Goal: Information Seeking & Learning: Learn about a topic

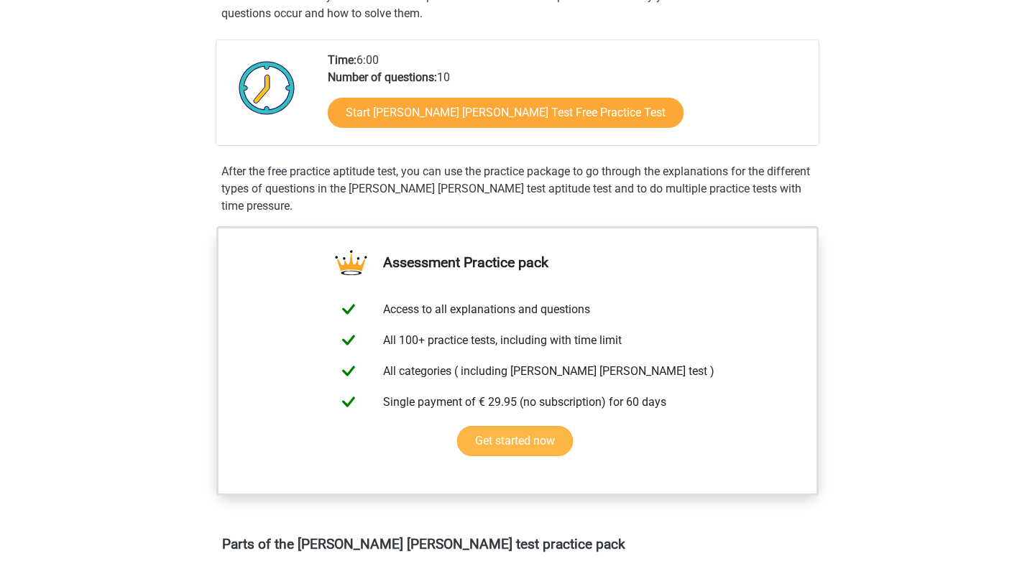
scroll to position [226, 0]
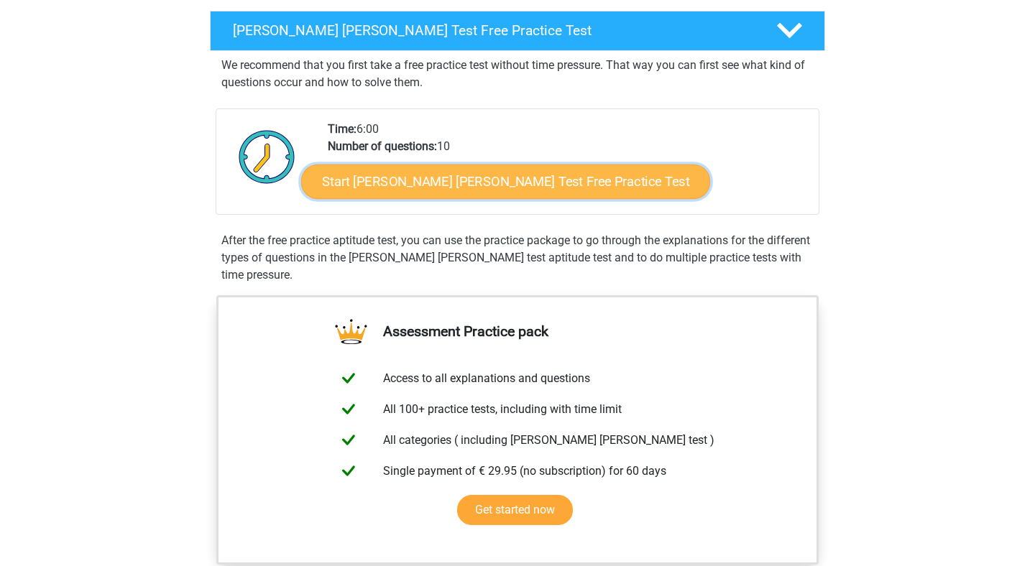
click at [476, 176] on link "Start [PERSON_NAME] [PERSON_NAME] Test Free Practice Test" at bounding box center [505, 182] width 409 height 34
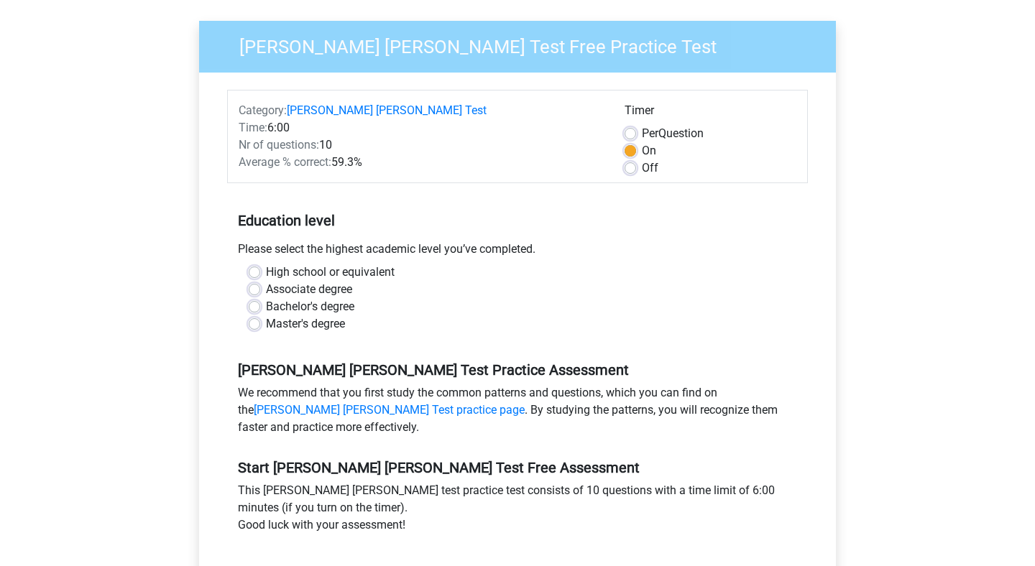
scroll to position [118, 0]
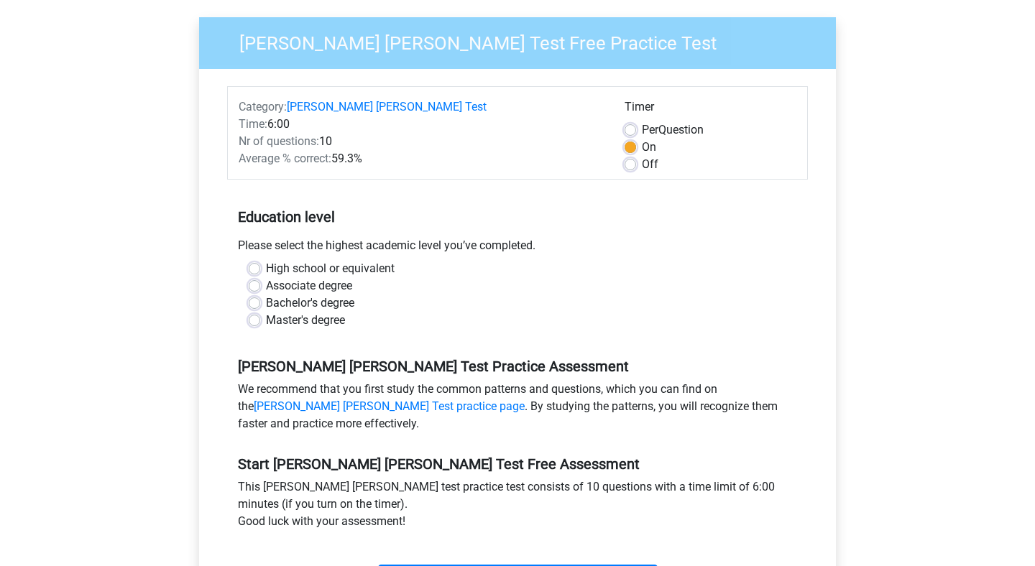
click at [266, 312] on label "Master's degree" at bounding box center [305, 320] width 79 height 17
click at [257, 312] on input "Master's degree" at bounding box center [254, 319] width 11 height 14
radio input "true"
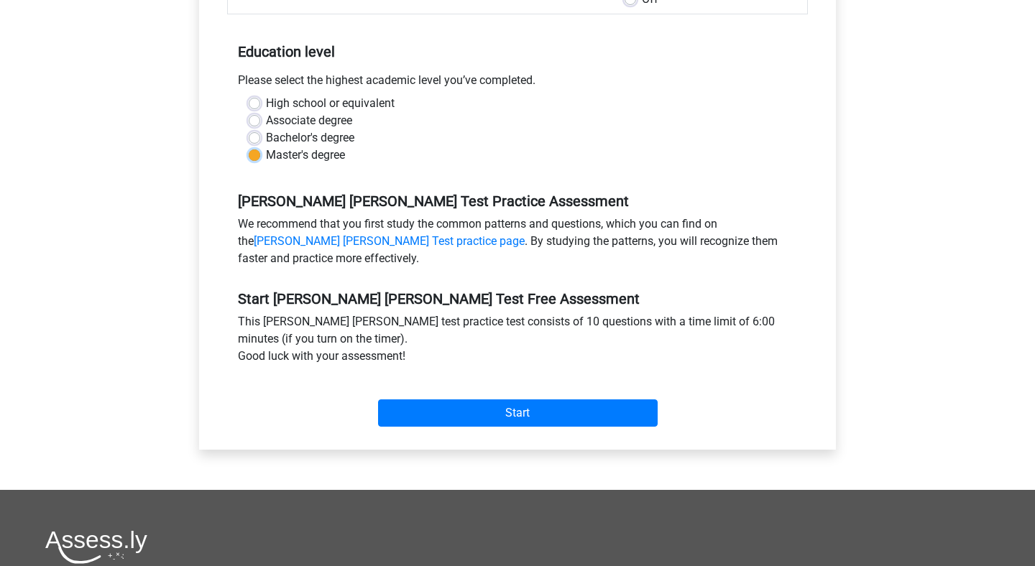
scroll to position [292, 0]
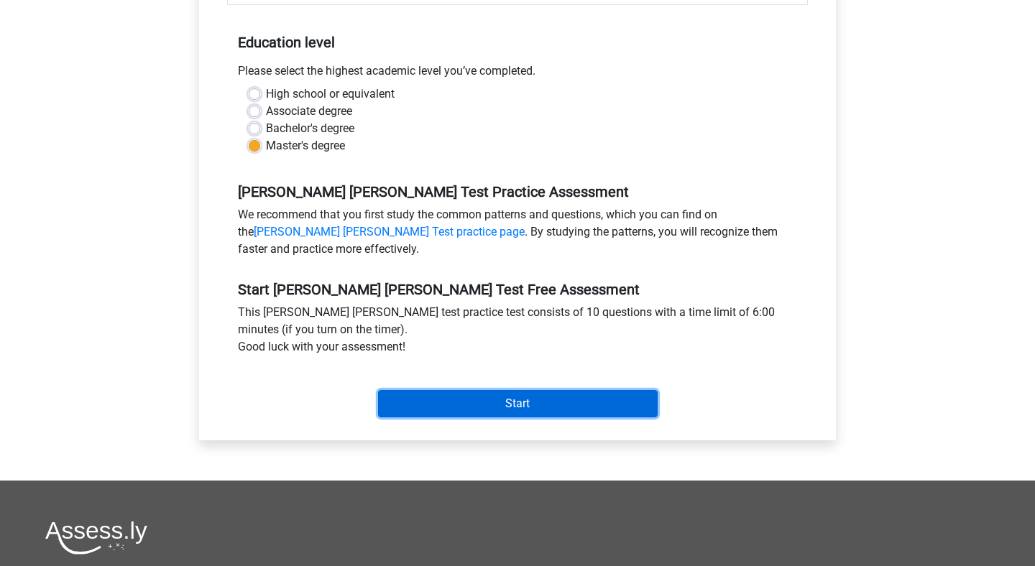
click at [523, 390] on input "Start" at bounding box center [518, 403] width 280 height 27
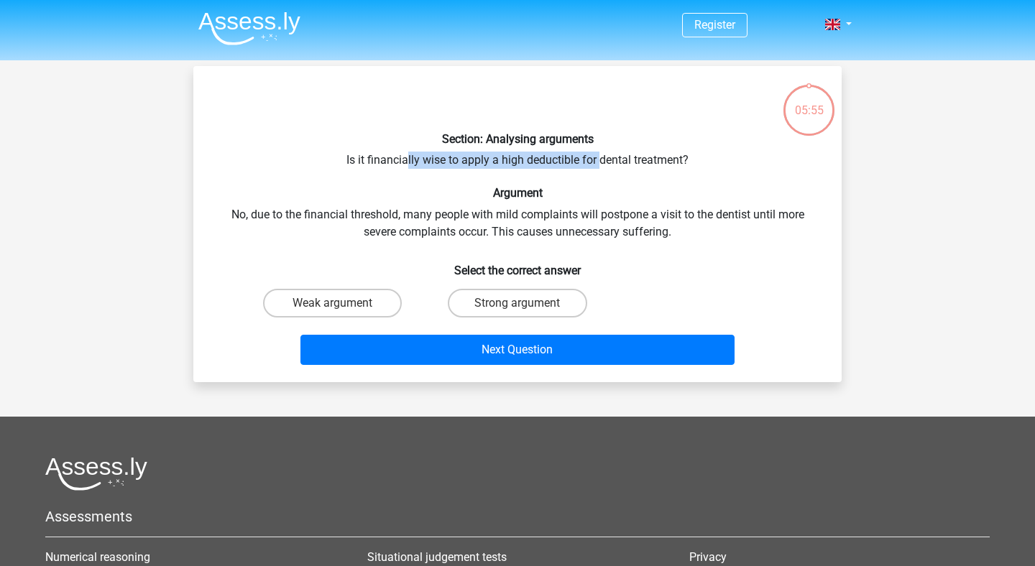
drag, startPoint x: 408, startPoint y: 157, endPoint x: 602, endPoint y: 157, distance: 193.3
click at [602, 157] on div "Section: Analysing arguments Is it financially wise to apply a high deductible …" at bounding box center [517, 224] width 637 height 293
drag, startPoint x: 684, startPoint y: 161, endPoint x: 333, endPoint y: 166, distance: 350.7
click at [333, 166] on div "Section: Analysing arguments Is it financially wise to apply a high deductible …" at bounding box center [517, 224] width 637 height 293
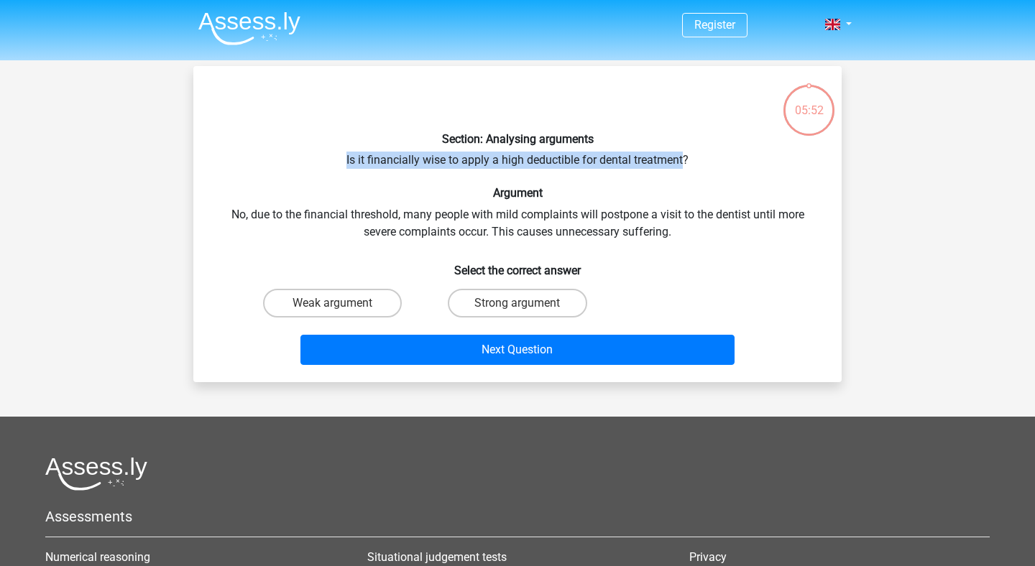
click at [346, 166] on div "Section: Analysing arguments Is it financially wise to apply a high deductible …" at bounding box center [517, 224] width 637 height 293
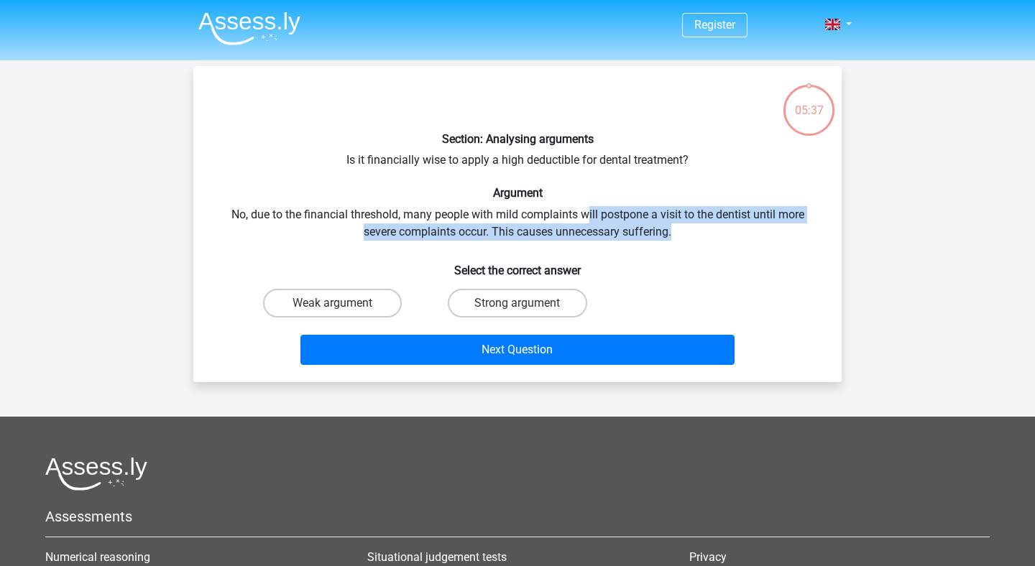
drag, startPoint x: 678, startPoint y: 226, endPoint x: 586, endPoint y: 213, distance: 92.1
click at [586, 213] on div "Section: Analysing arguments Is it financially wise to apply a high deductible …" at bounding box center [517, 224] width 637 height 293
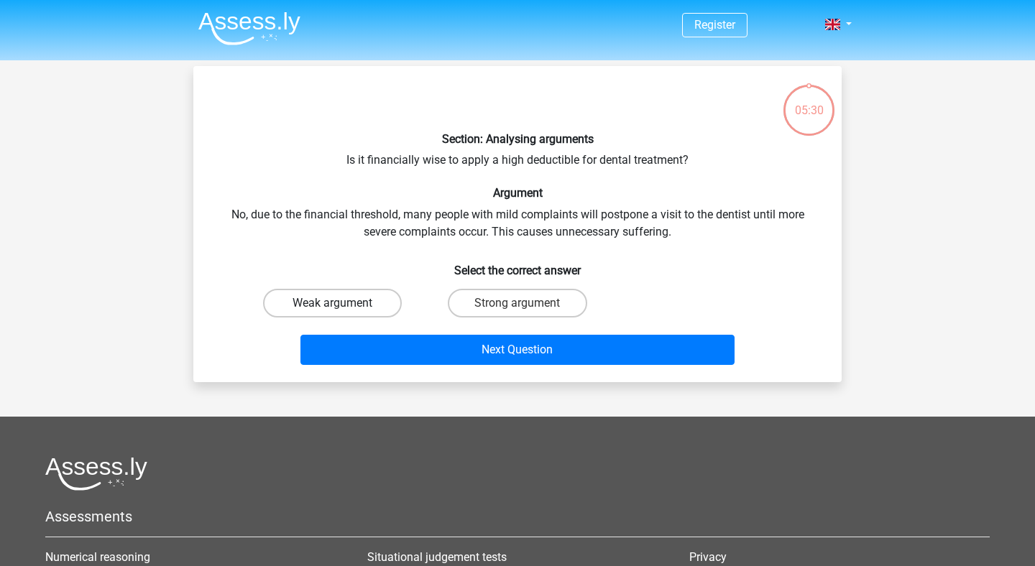
click at [354, 296] on label "Weak argument" at bounding box center [332, 303] width 139 height 29
click at [342, 303] on input "Weak argument" at bounding box center [337, 307] width 9 height 9
radio input "true"
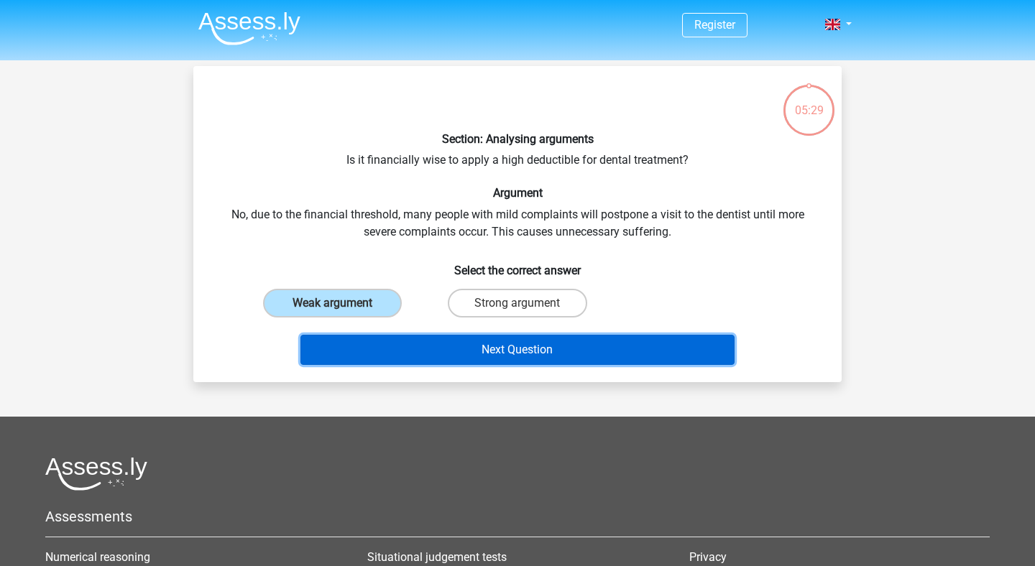
click at [517, 349] on button "Next Question" at bounding box center [517, 350] width 435 height 30
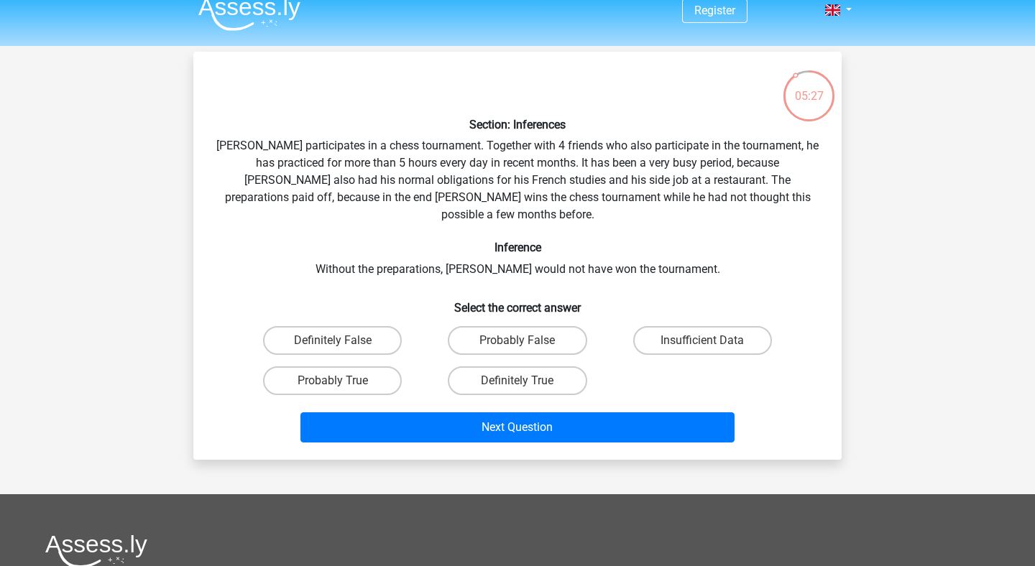
scroll to position [13, 0]
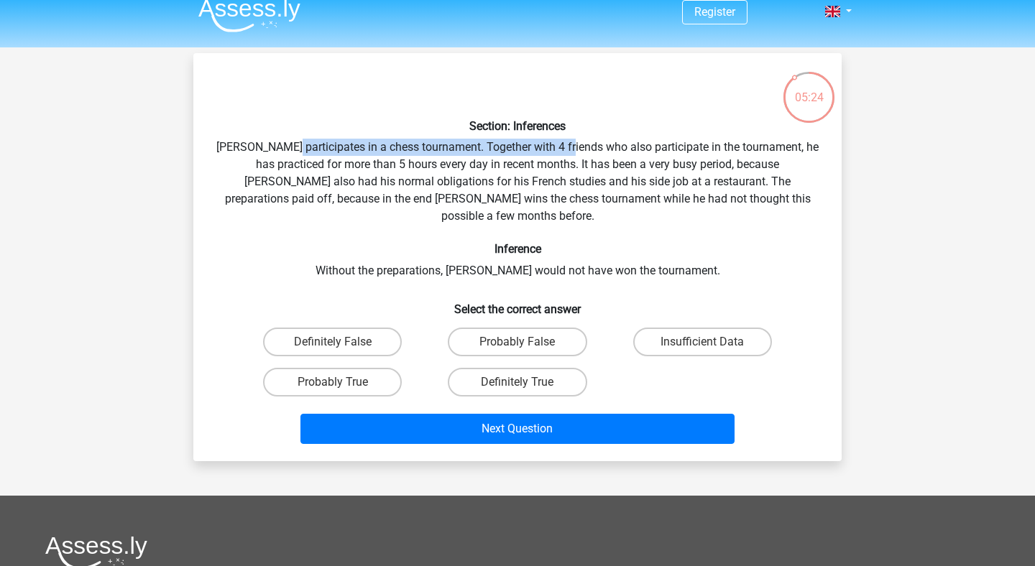
drag, startPoint x: 297, startPoint y: 146, endPoint x: 584, endPoint y: 146, distance: 287.5
click at [584, 146] on div "Section: Inferences Pablo participates in a chess tournament. Together with 4 f…" at bounding box center [517, 257] width 637 height 385
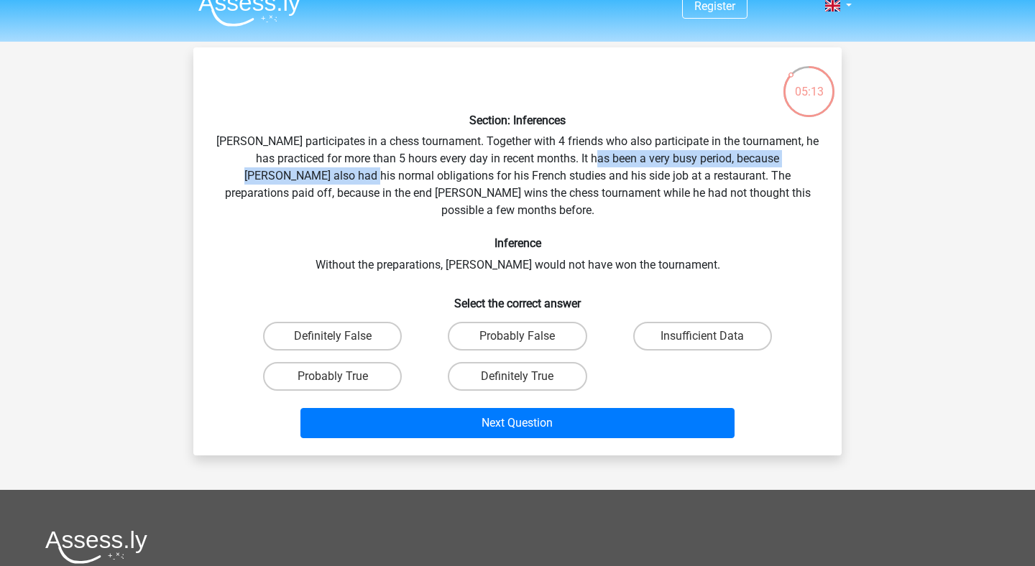
drag, startPoint x: 301, startPoint y: 176, endPoint x: 589, endPoint y: 167, distance: 288.3
click at [589, 167] on div "Section: Inferences Pablo participates in a chess tournament. Together with 4 f…" at bounding box center [517, 251] width 637 height 385
click at [589, 172] on div "Section: Inferences Pablo participates in a chess tournament. Together with 4 f…" at bounding box center [517, 251] width 637 height 385
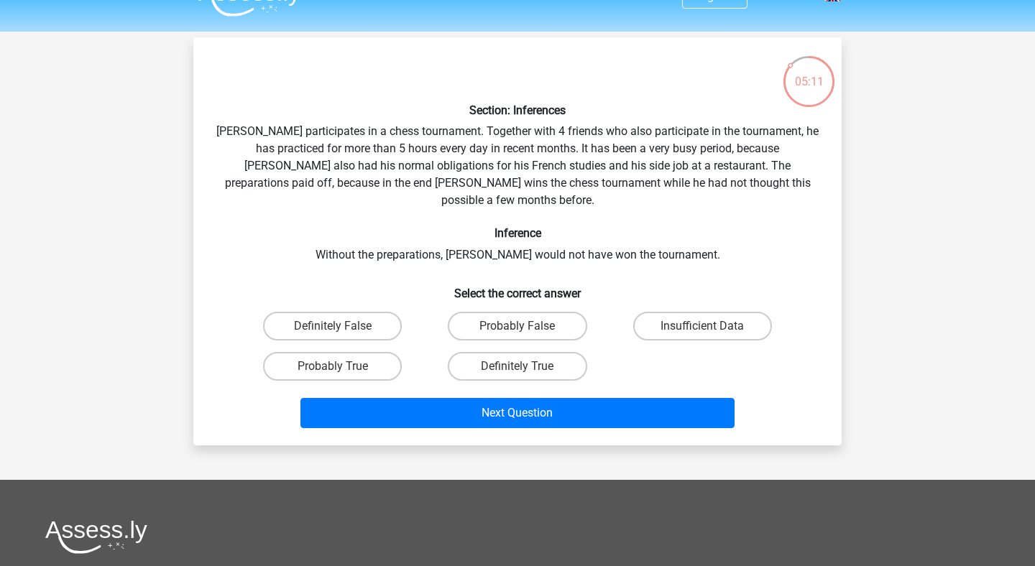
scroll to position [32, 0]
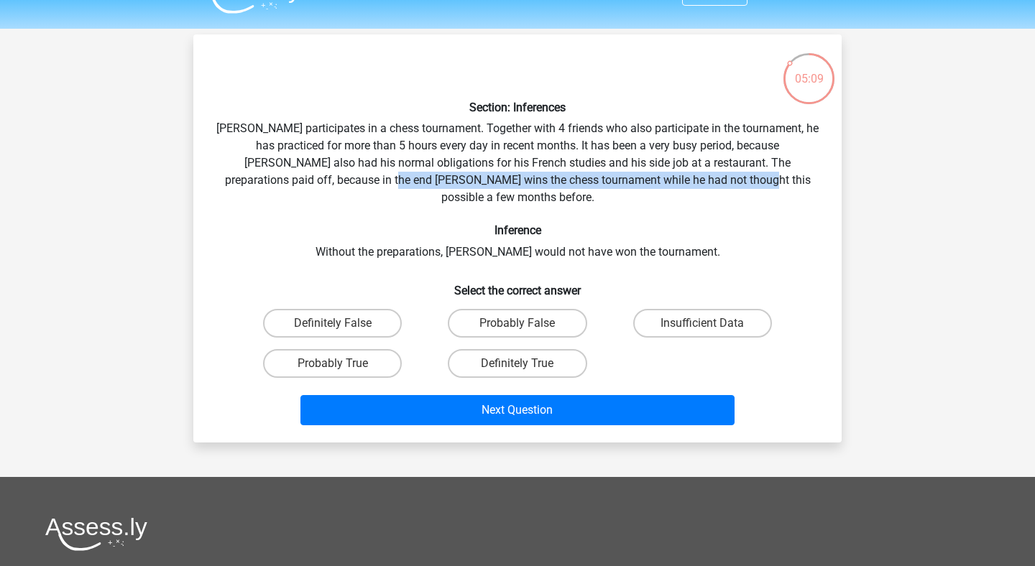
drag, startPoint x: 341, startPoint y: 178, endPoint x: 694, endPoint y: 174, distance: 352.9
click at [694, 174] on div "Section: Inferences Pablo participates in a chess tournament. Together with 4 f…" at bounding box center [517, 238] width 637 height 385
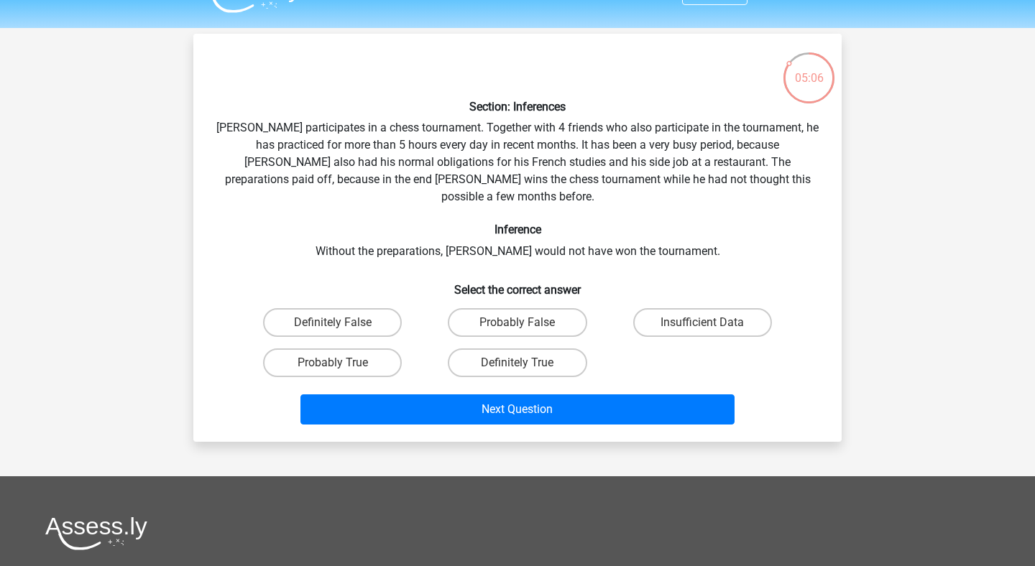
scroll to position [43, 0]
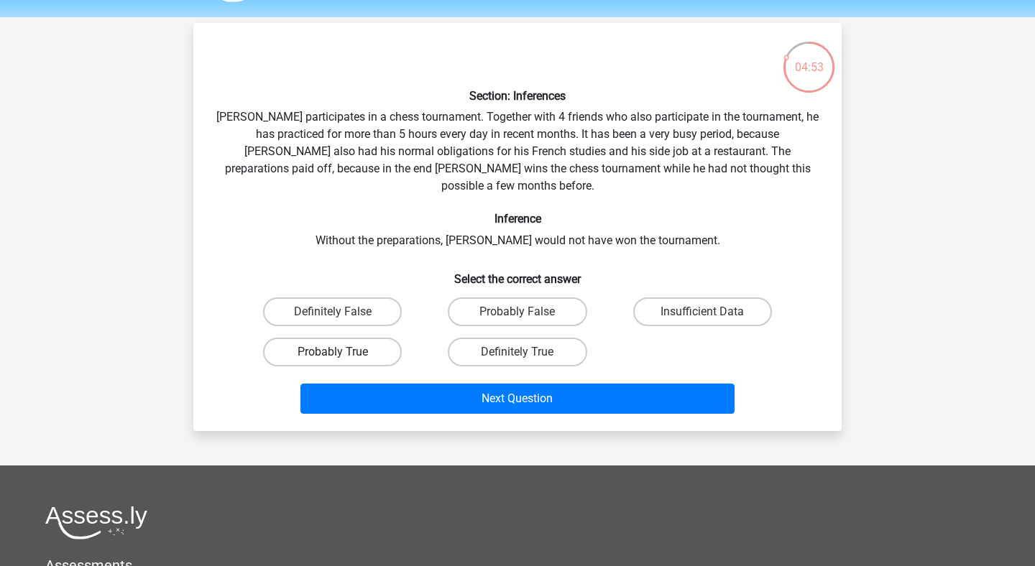
click at [361, 338] on label "Probably True" at bounding box center [332, 352] width 139 height 29
click at [342, 352] on input "Probably True" at bounding box center [337, 356] width 9 height 9
radio input "true"
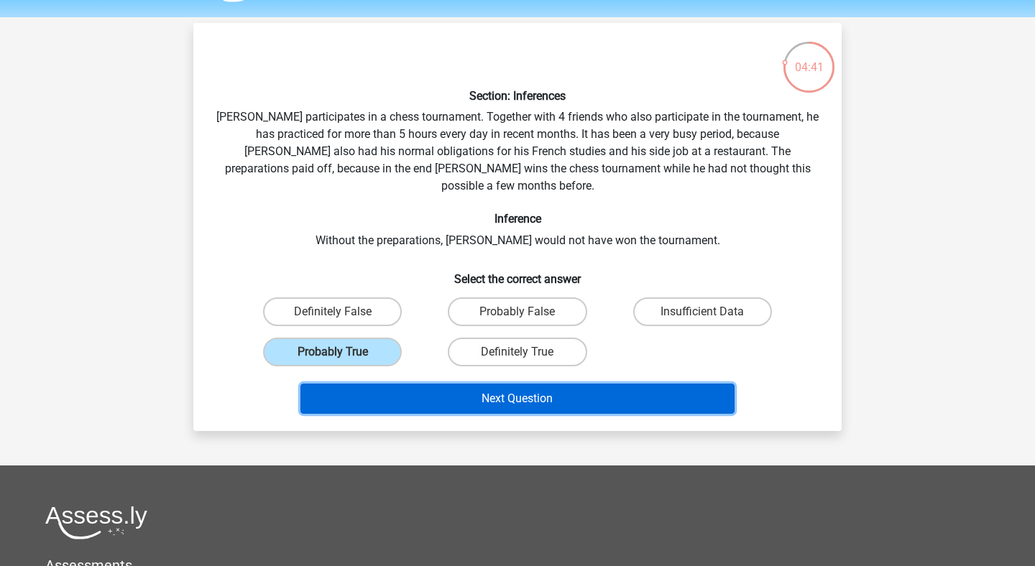
click at [552, 384] on button "Next Question" at bounding box center [517, 399] width 435 height 30
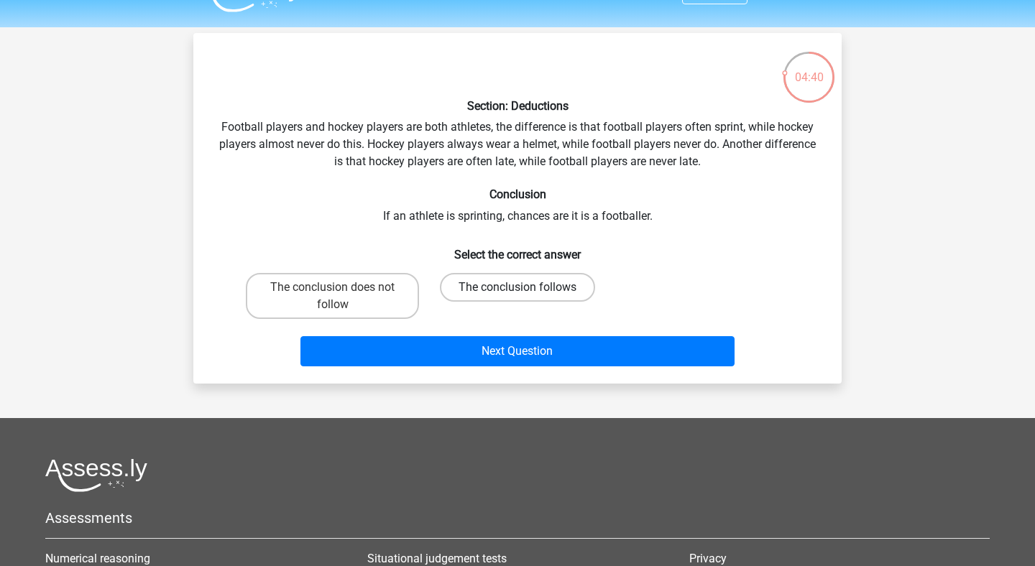
scroll to position [10, 0]
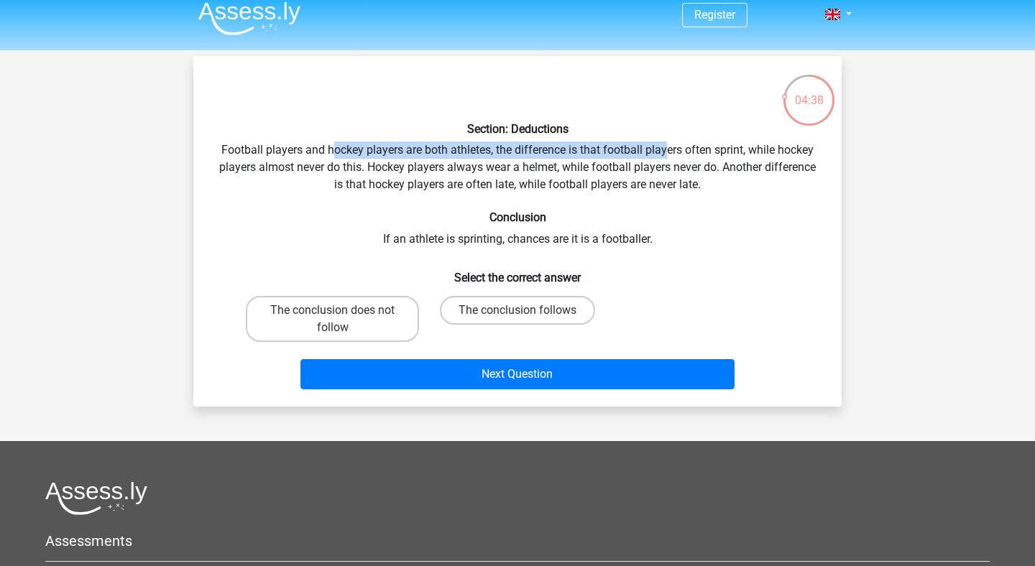
drag, startPoint x: 337, startPoint y: 155, endPoint x: 667, endPoint y: 155, distance: 329.9
click at [667, 155] on div "Section: Deductions Football players and hockey players are both athletes, the …" at bounding box center [517, 232] width 637 height 328
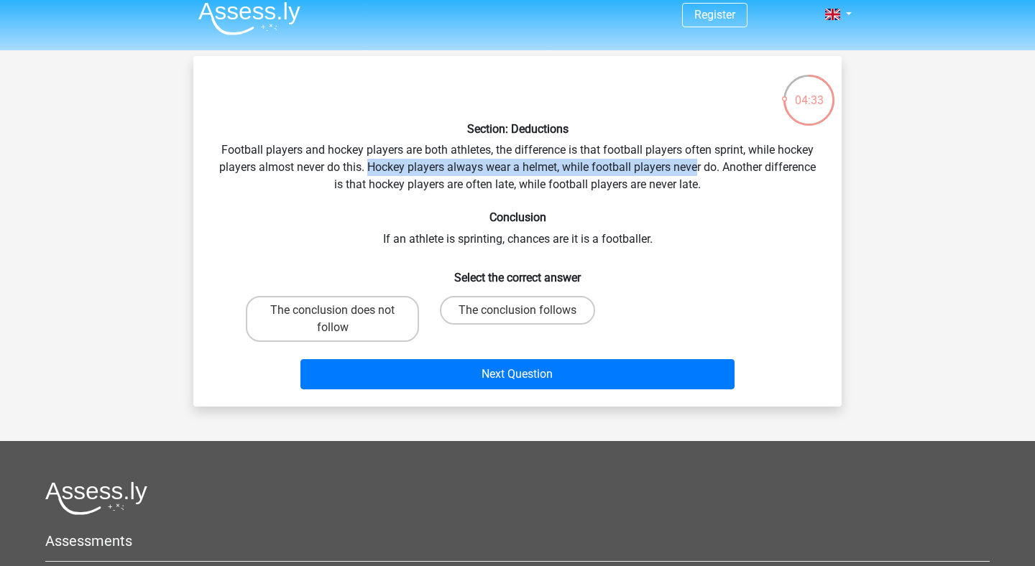
drag, startPoint x: 369, startPoint y: 168, endPoint x: 697, endPoint y: 171, distance: 328.4
click at [697, 171] on div "Section: Deductions Football players and hockey players are both athletes, the …" at bounding box center [517, 232] width 637 height 328
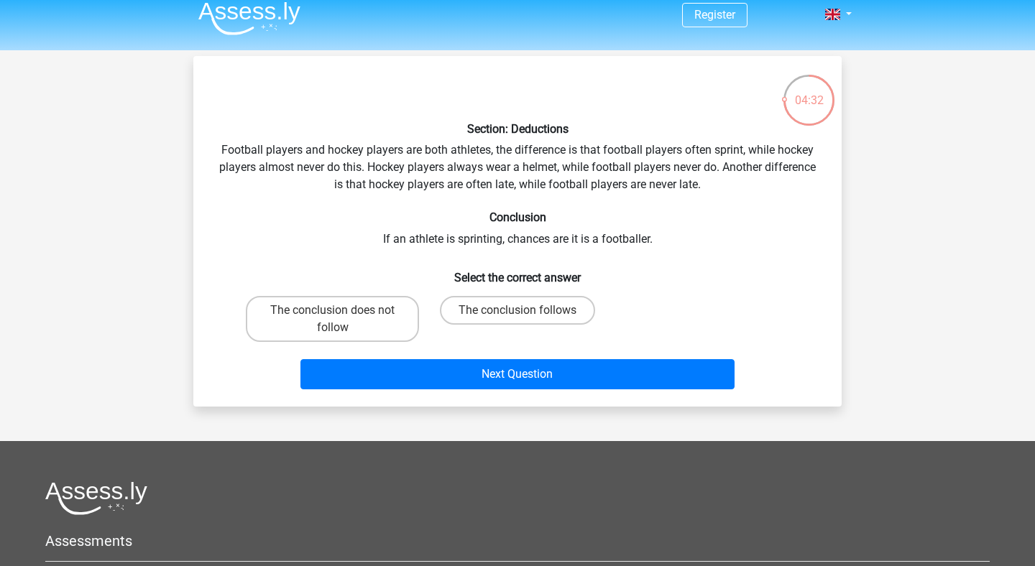
click at [716, 166] on div "Section: Deductions Football players and hockey players are both athletes, the …" at bounding box center [517, 232] width 637 height 328
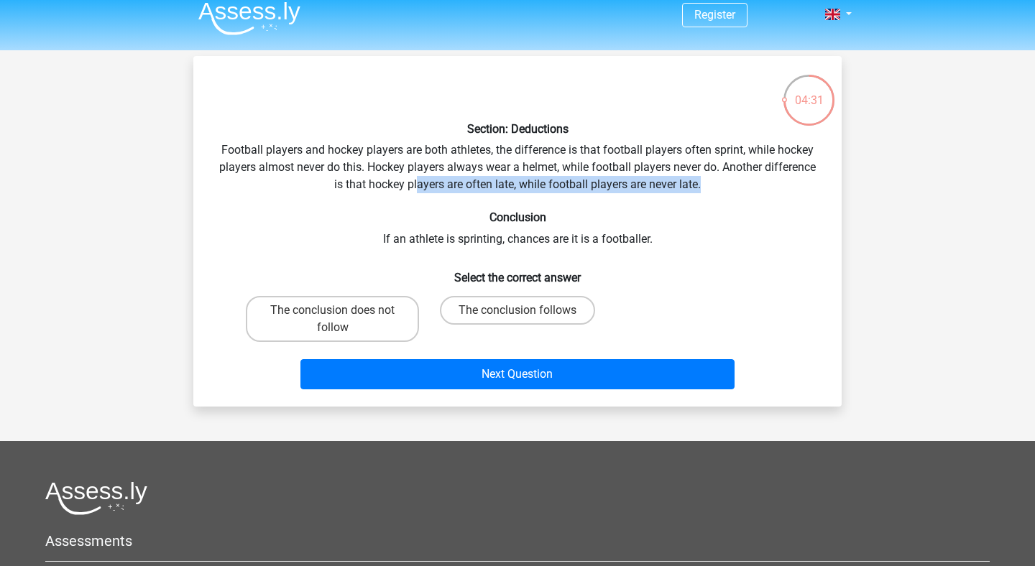
drag, startPoint x: 418, startPoint y: 181, endPoint x: 754, endPoint y: 185, distance: 335.6
click at [758, 185] on div "Section: Deductions Football players and hockey players are both athletes, the …" at bounding box center [517, 232] width 637 height 328
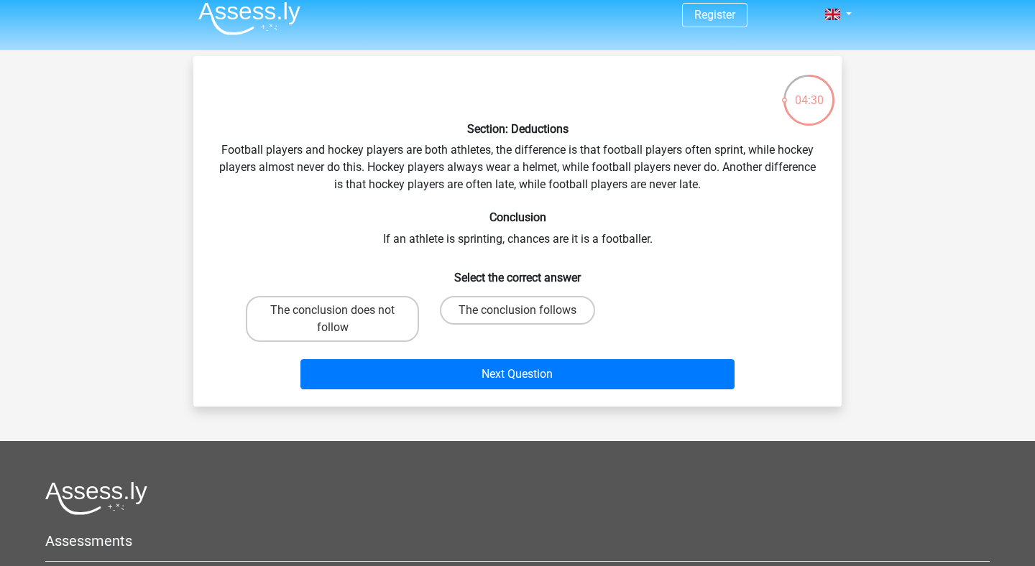
click at [714, 188] on div "Section: Deductions Football players and hockey players are both athletes, the …" at bounding box center [517, 232] width 637 height 328
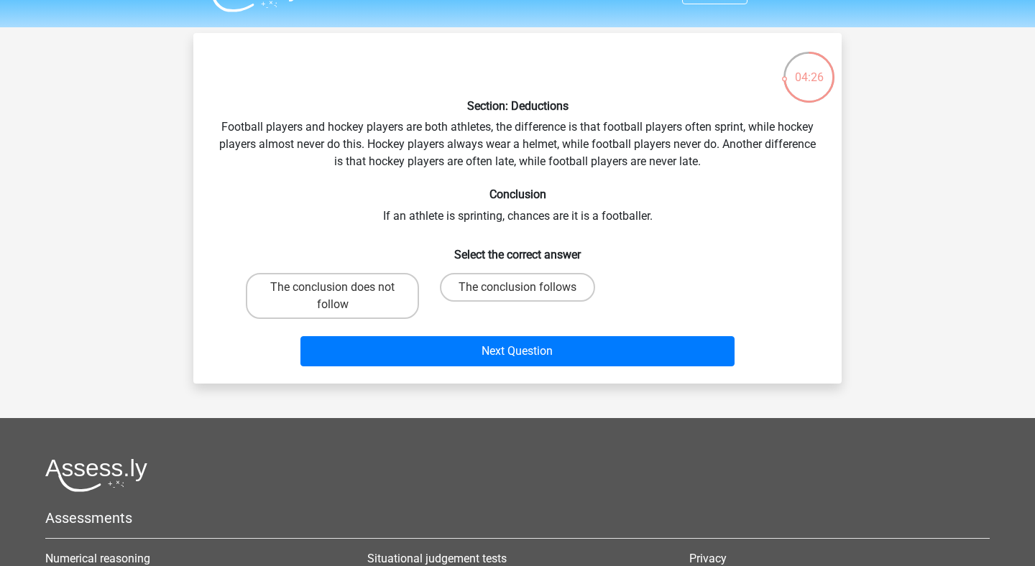
scroll to position [19, 0]
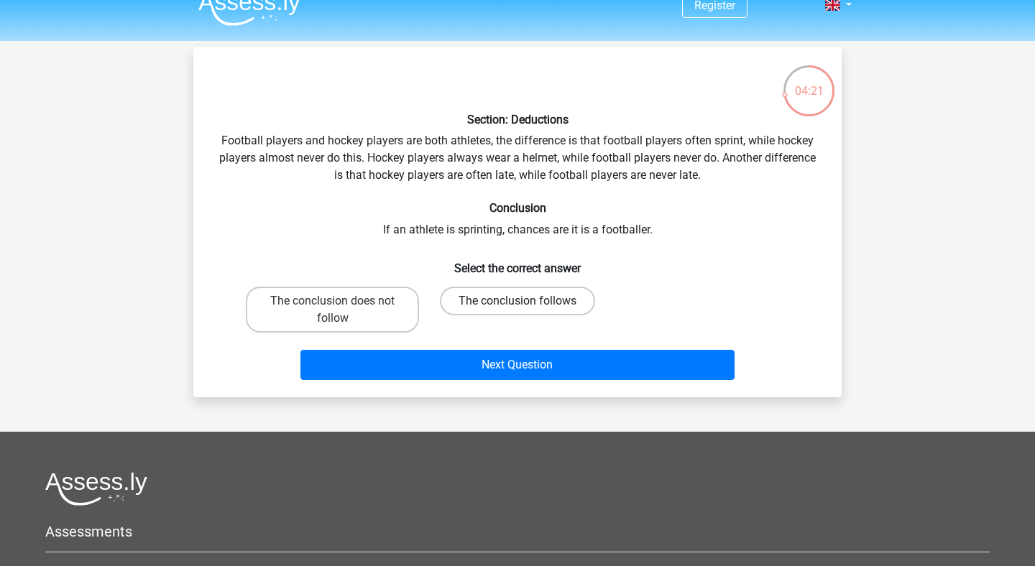
click at [527, 303] on label "The conclusion follows" at bounding box center [517, 301] width 155 height 29
click at [527, 303] on input "The conclusion follows" at bounding box center [521, 305] width 9 height 9
radio input "true"
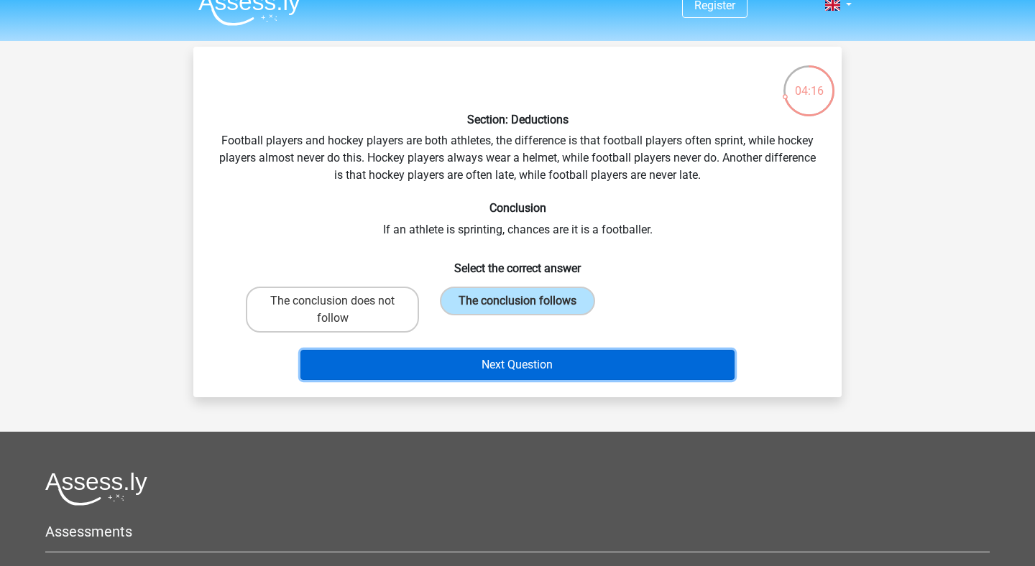
click at [563, 368] on button "Next Question" at bounding box center [517, 365] width 435 height 30
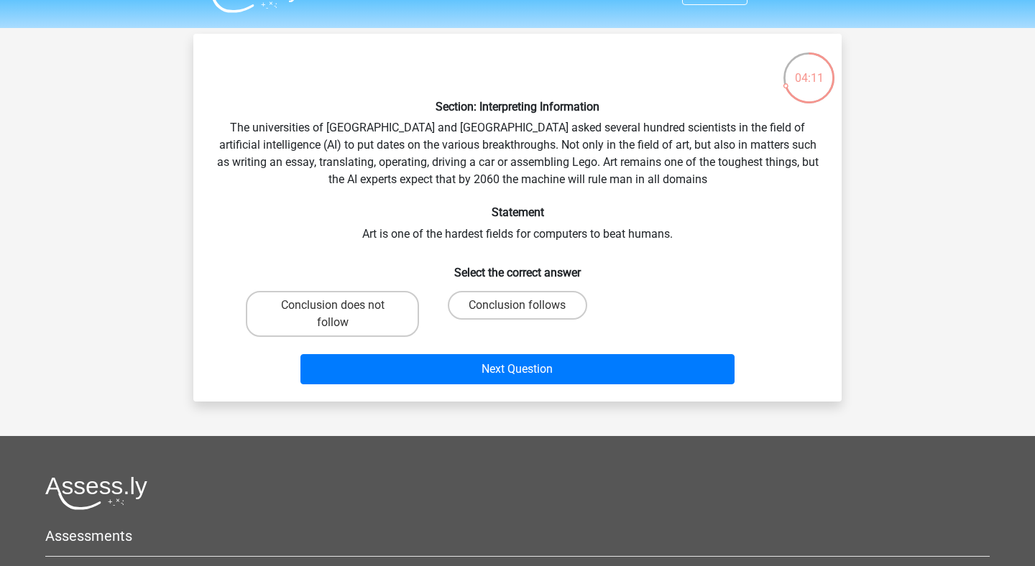
scroll to position [24, 0]
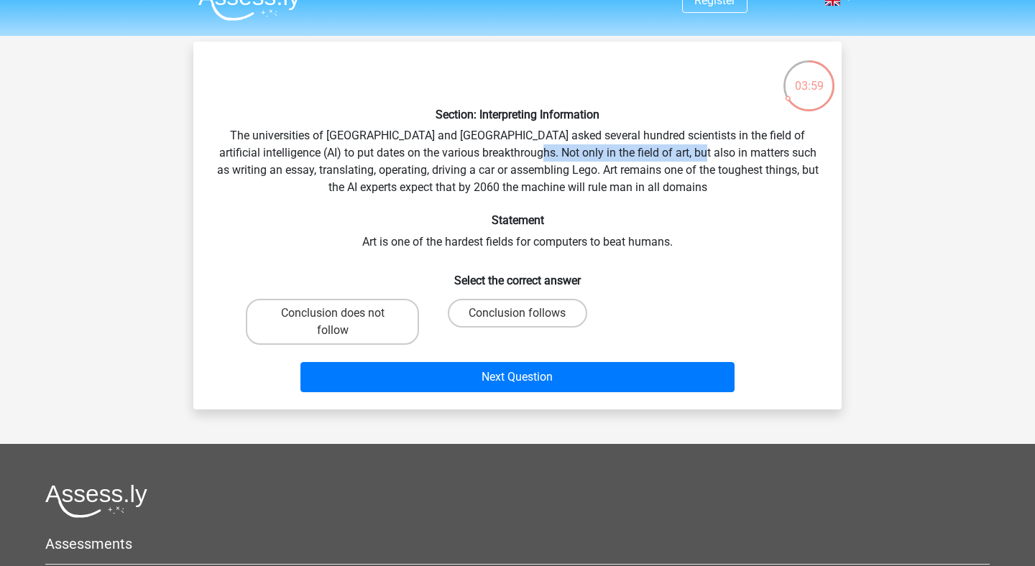
drag, startPoint x: 522, startPoint y: 149, endPoint x: 698, endPoint y: 149, distance: 176.1
click at [698, 149] on div "Section: Interpreting Information The universities of Oxford and Yale asked sev…" at bounding box center [517, 225] width 637 height 345
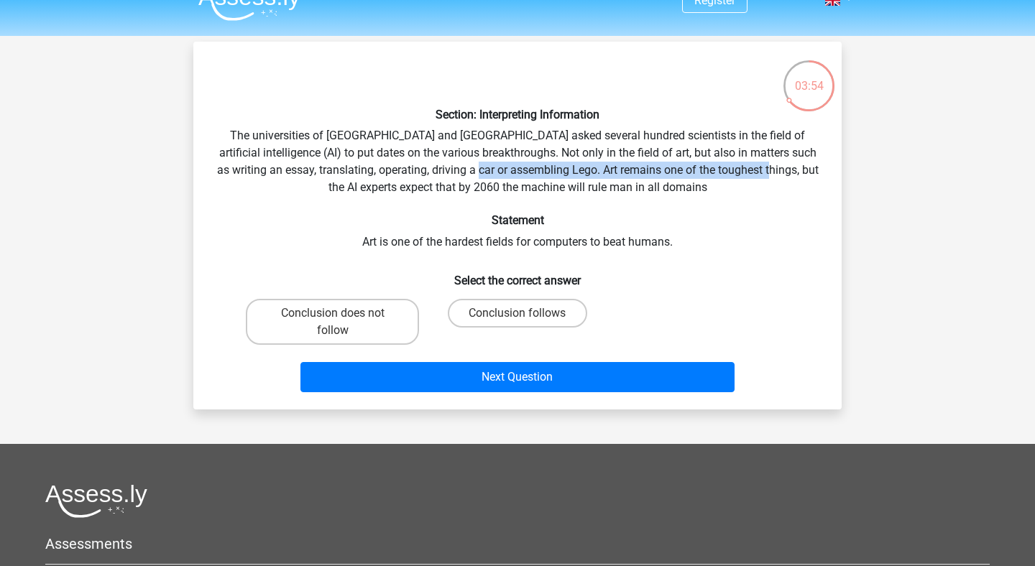
drag, startPoint x: 513, startPoint y: 171, endPoint x: 789, endPoint y: 171, distance: 276.0
click at [789, 171] on div "Section: Interpreting Information The universities of Oxford and Yale asked sev…" at bounding box center [517, 225] width 637 height 345
click at [785, 171] on div "Section: Interpreting Information The universities of Oxford and Yale asked sev…" at bounding box center [517, 225] width 637 height 345
click at [518, 309] on label "Conclusion follows" at bounding box center [517, 313] width 139 height 29
click at [518, 313] on input "Conclusion follows" at bounding box center [521, 317] width 9 height 9
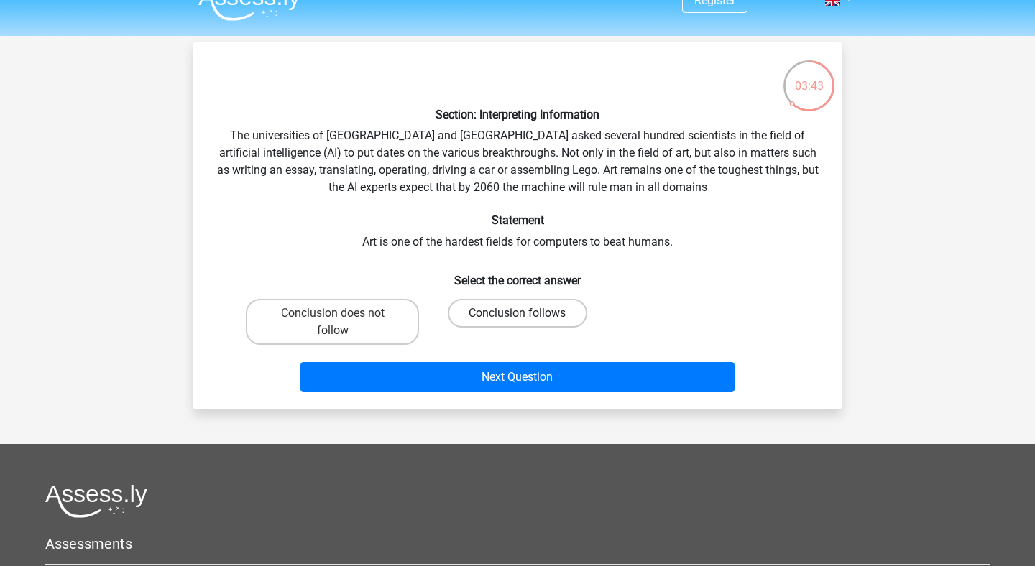
radio input "true"
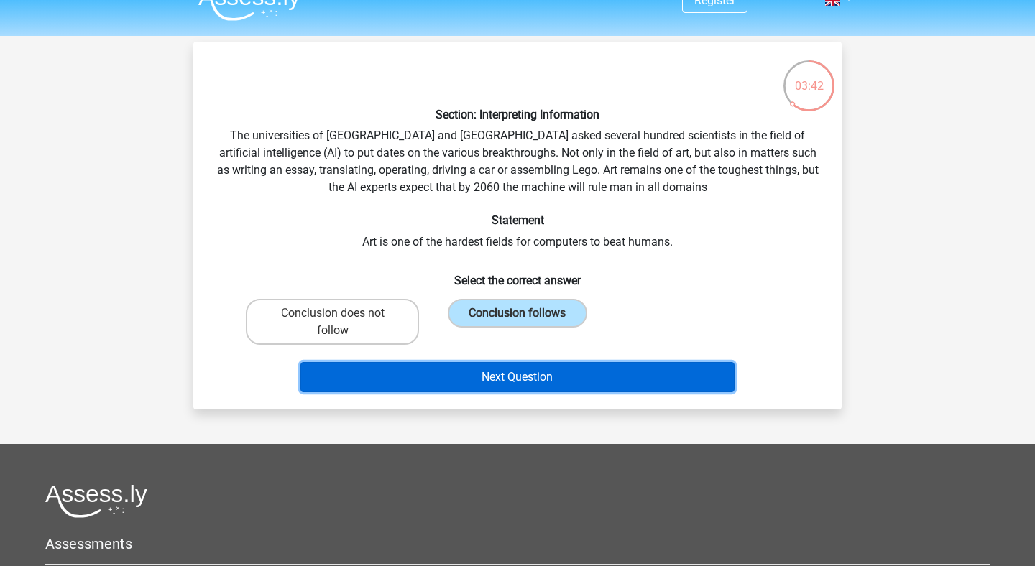
click at [526, 380] on button "Next Question" at bounding box center [517, 377] width 435 height 30
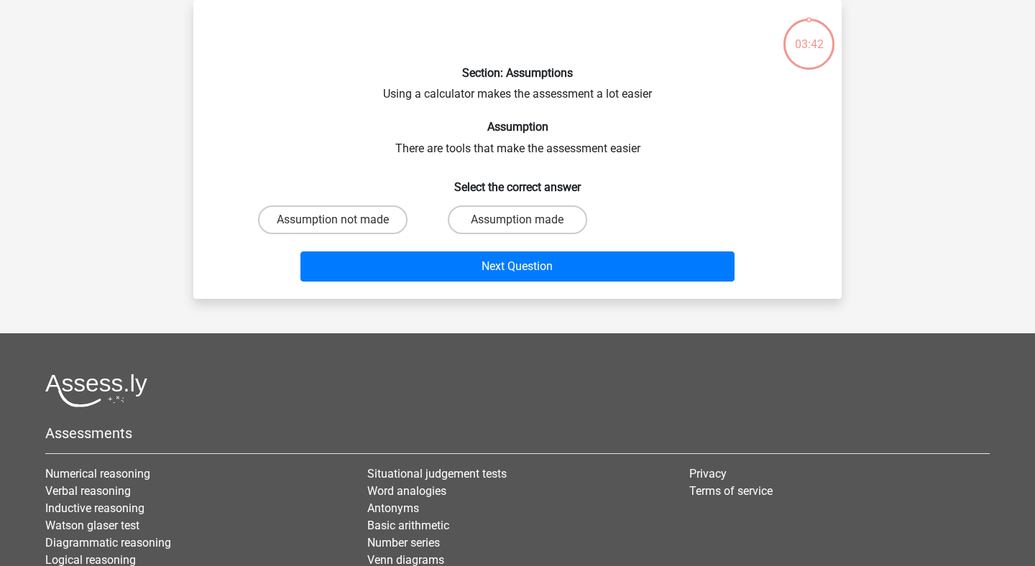
scroll to position [0, 0]
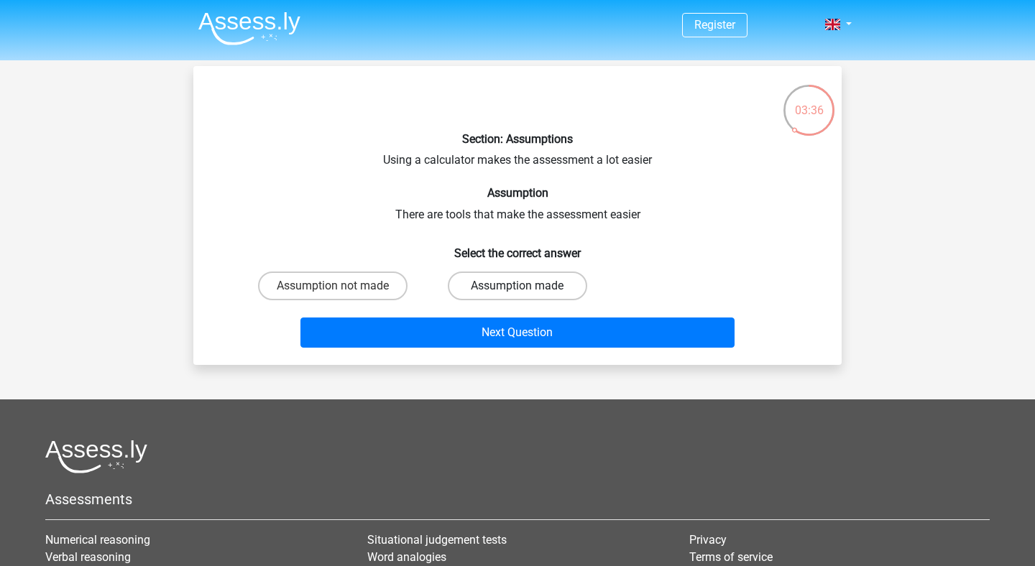
click at [513, 285] on label "Assumption made" at bounding box center [517, 286] width 139 height 29
click at [517, 286] on input "Assumption made" at bounding box center [521, 290] width 9 height 9
radio input "true"
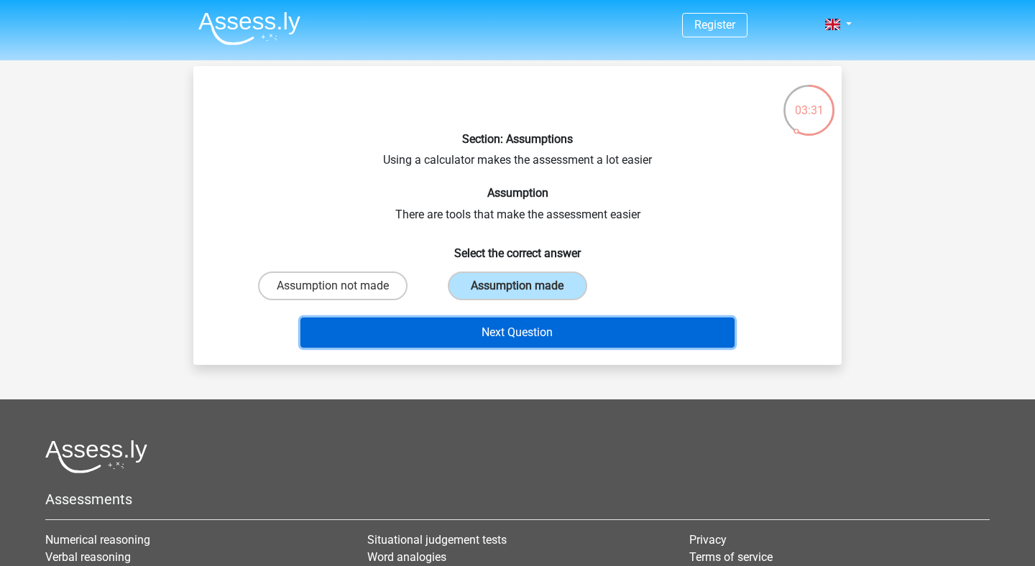
click at [533, 332] on button "Next Question" at bounding box center [517, 333] width 435 height 30
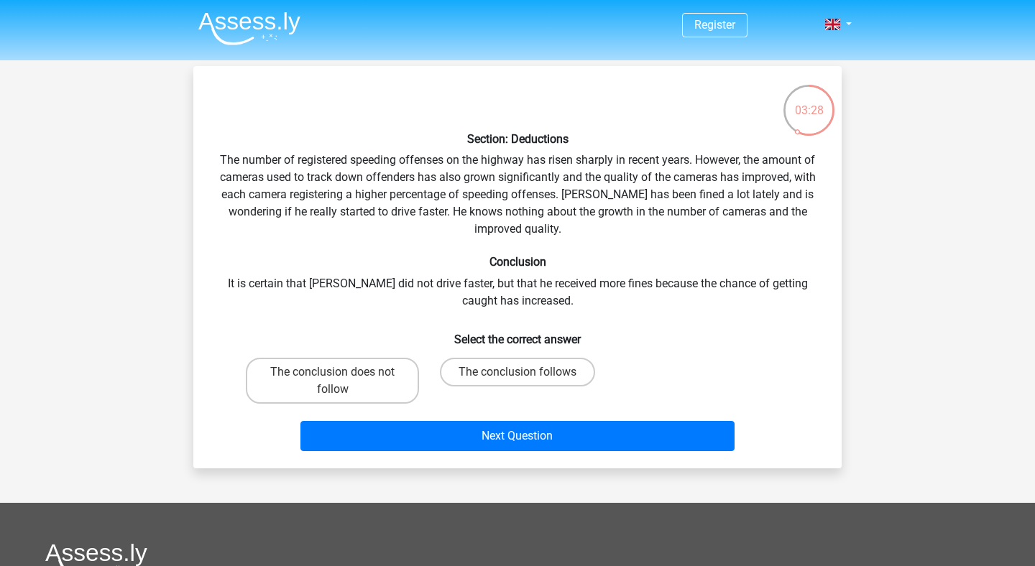
scroll to position [63, 0]
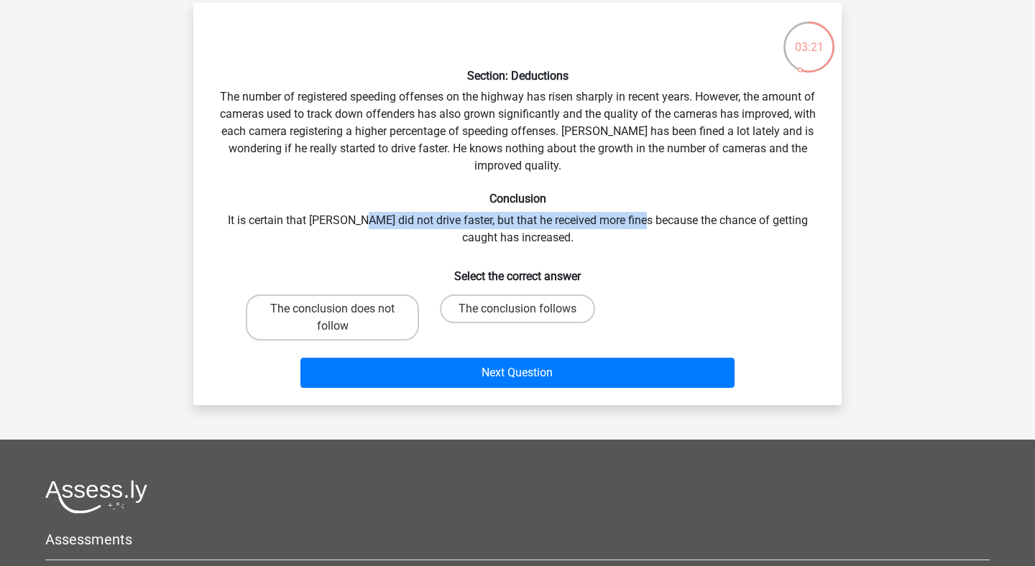
drag, startPoint x: 352, startPoint y: 223, endPoint x: 635, endPoint y: 212, distance: 283.4
click at [635, 212] on div "Section: Deductions The number of registered speeding offenses on the highway h…" at bounding box center [517, 203] width 637 height 379
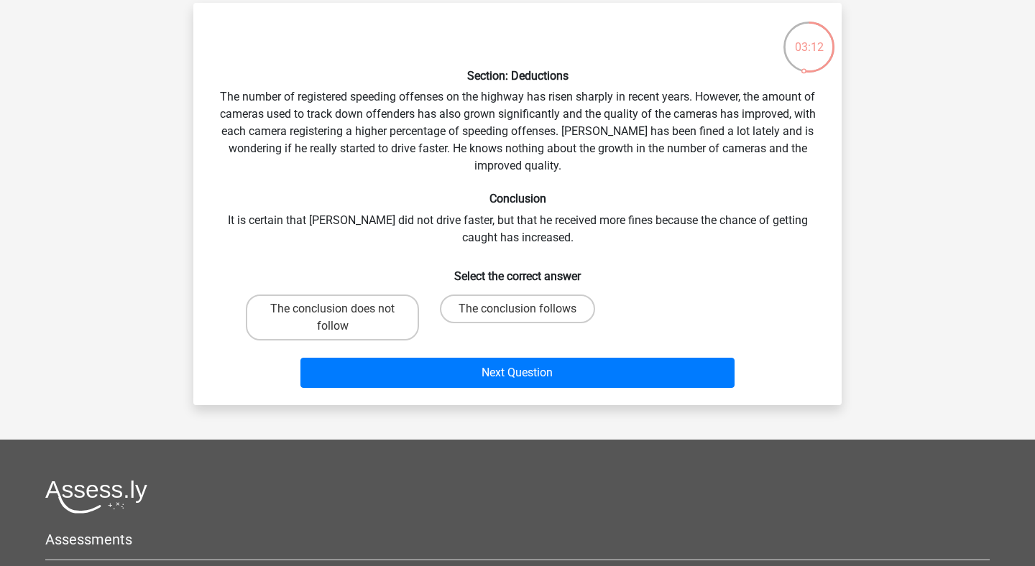
drag, startPoint x: 602, startPoint y: 234, endPoint x: 586, endPoint y: 231, distance: 16.8
click at [602, 234] on div "Section: Deductions The number of registered speeding offenses on the highway h…" at bounding box center [517, 203] width 637 height 379
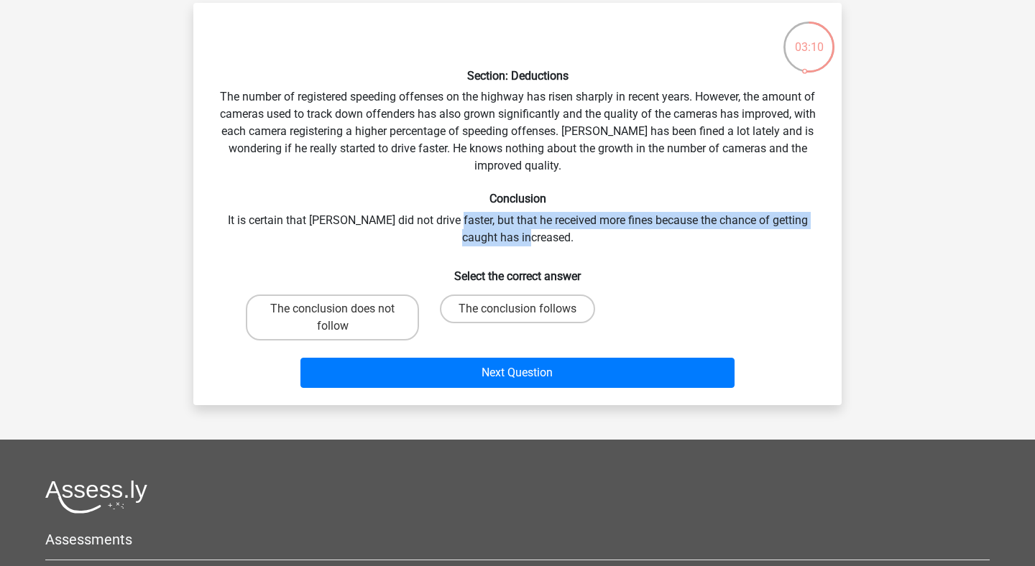
drag, startPoint x: 557, startPoint y: 233, endPoint x: 436, endPoint y: 220, distance: 121.4
click at [436, 220] on div "Section: Deductions The number of registered speeding offenses on the highway h…" at bounding box center [517, 203] width 637 height 379
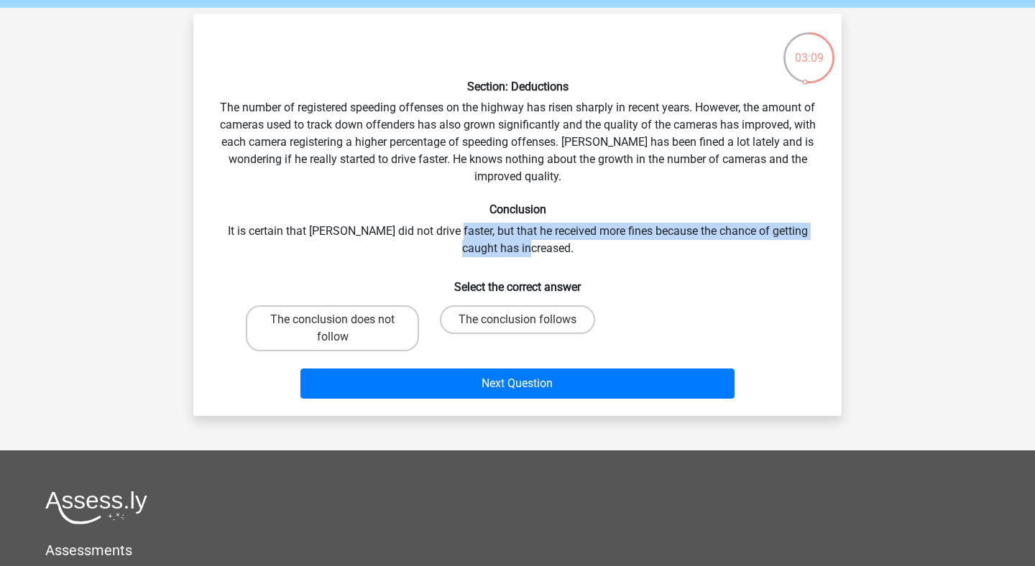
scroll to position [52, 0]
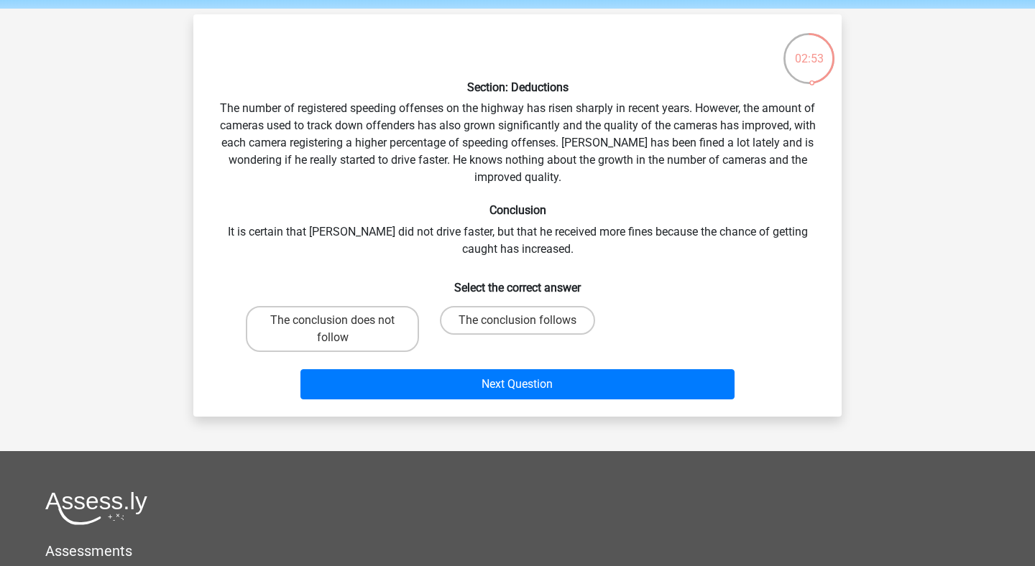
click at [576, 172] on div "Section: Deductions The number of registered speeding offenses on the highway h…" at bounding box center [517, 215] width 637 height 379
click at [377, 327] on label "The conclusion does not follow" at bounding box center [332, 329] width 173 height 46
click at [342, 327] on input "The conclusion does not follow" at bounding box center [337, 325] width 9 height 9
radio input "true"
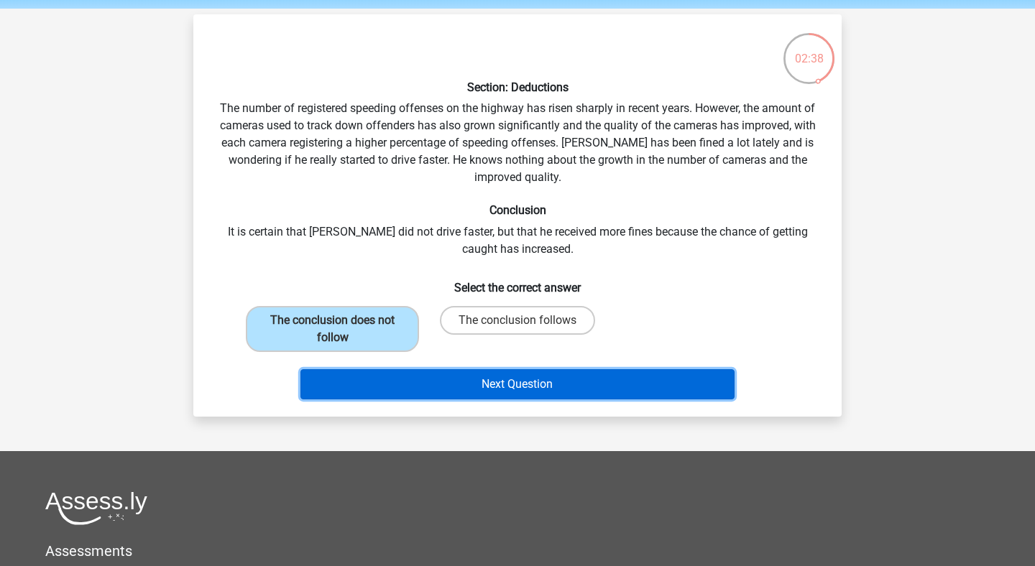
click at [572, 379] on button "Next Question" at bounding box center [517, 384] width 435 height 30
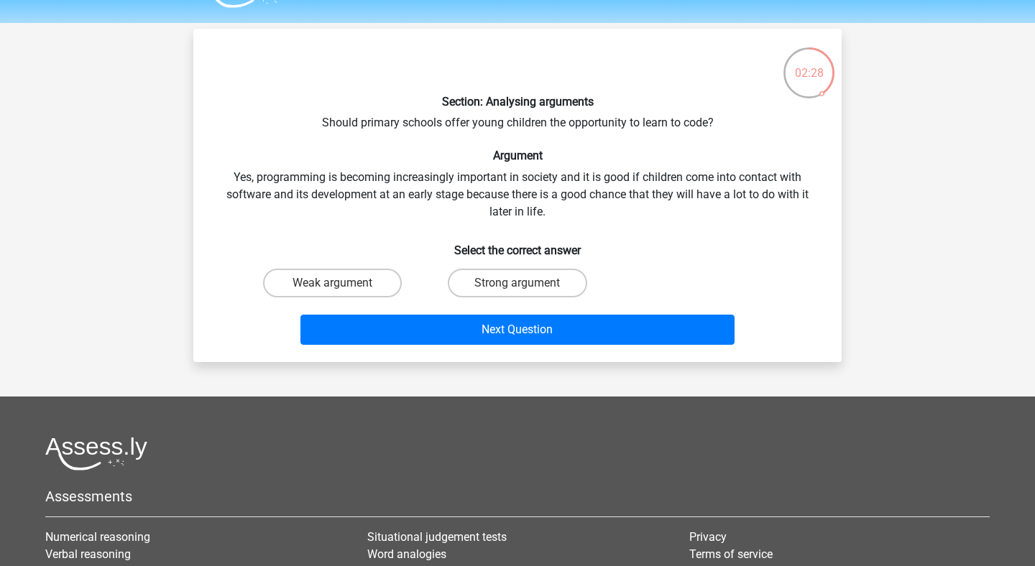
scroll to position [40, 0]
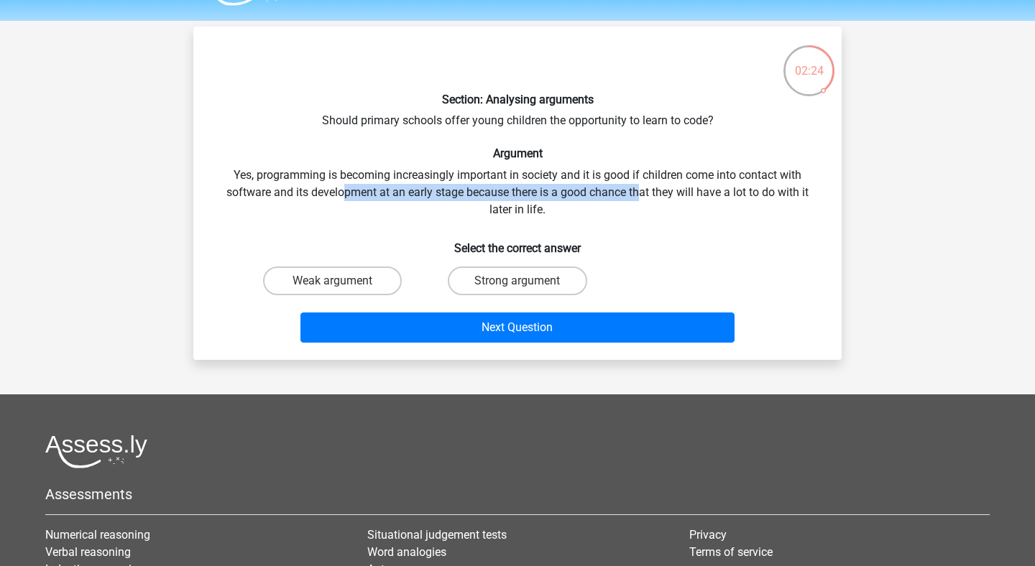
drag, startPoint x: 341, startPoint y: 194, endPoint x: 642, endPoint y: 194, distance: 301.1
click at [642, 194] on div "Section: Analysing arguments Should primary schools offer young children the op…" at bounding box center [517, 193] width 637 height 310
click at [531, 284] on label "Strong argument" at bounding box center [517, 281] width 139 height 29
click at [527, 284] on input "Strong argument" at bounding box center [521, 285] width 9 height 9
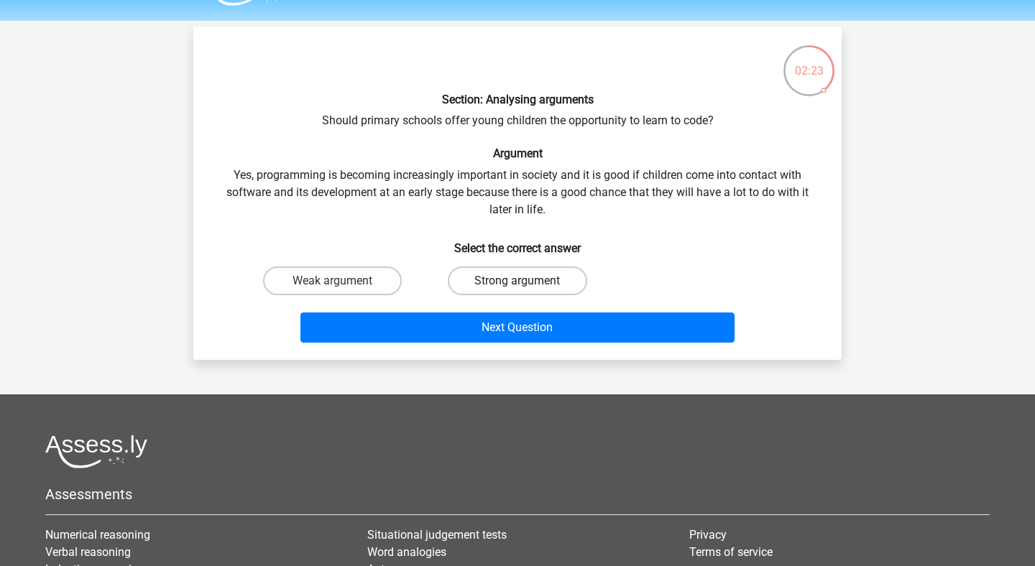
radio input "true"
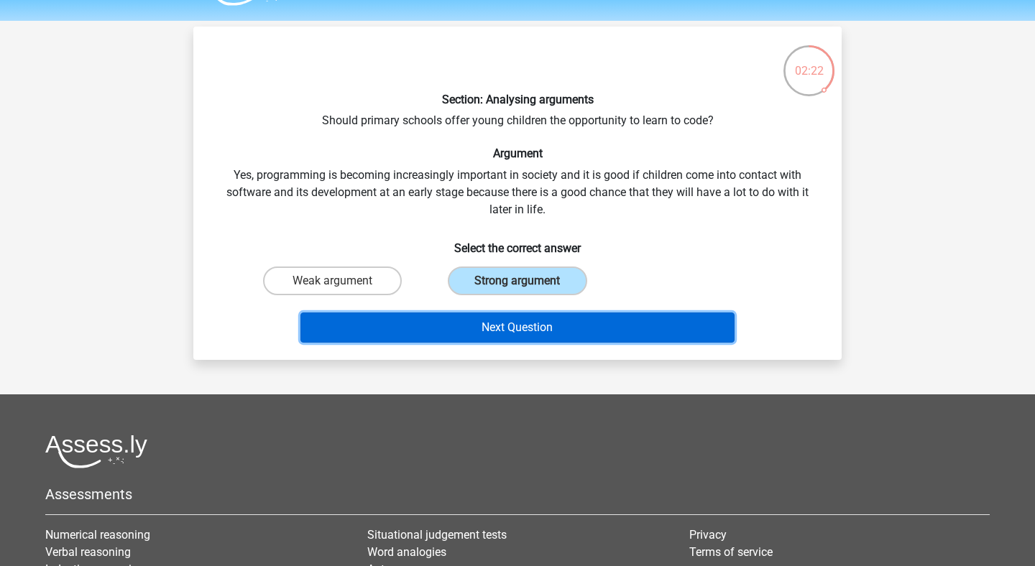
click at [533, 322] on button "Next Question" at bounding box center [517, 328] width 435 height 30
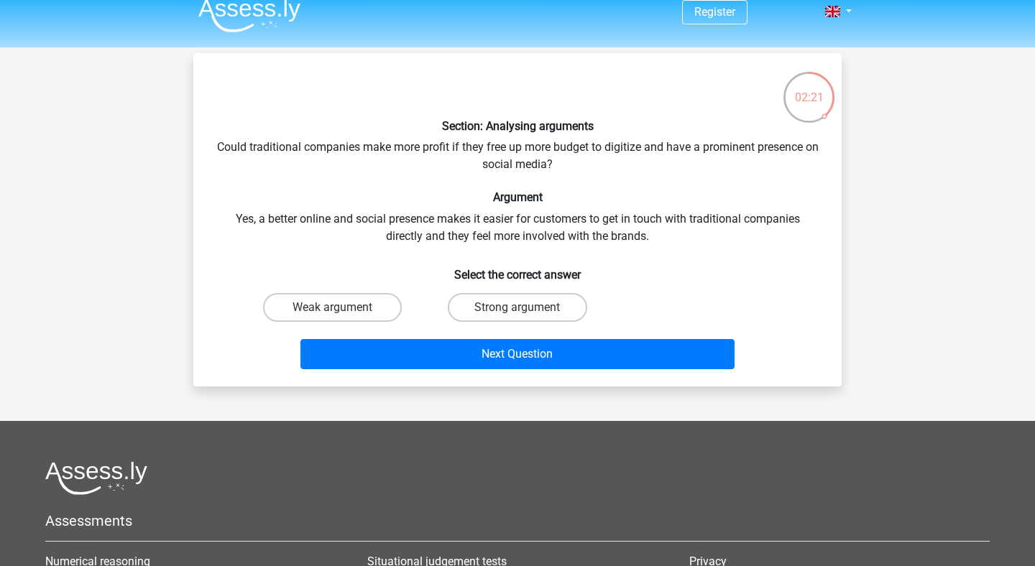
scroll to position [0, 0]
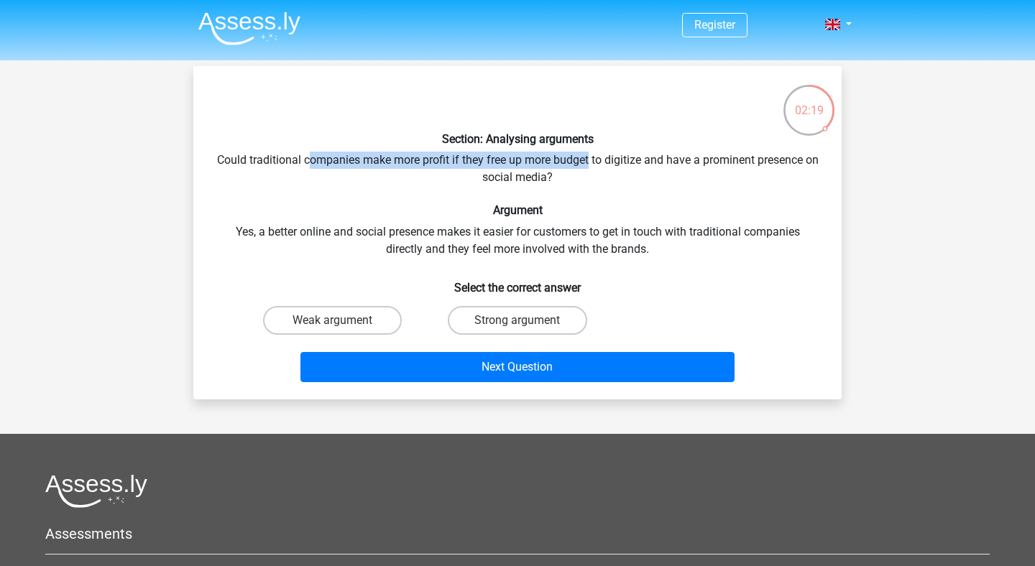
drag, startPoint x: 315, startPoint y: 159, endPoint x: 591, endPoint y: 162, distance: 276.0
click at [594, 160] on div "Section: Analysing arguments Could traditional companies make more profit if th…" at bounding box center [517, 233] width 637 height 310
click at [591, 162] on div "Section: Analysing arguments Could traditional companies make more profit if th…" at bounding box center [517, 233] width 637 height 310
drag, startPoint x: 762, startPoint y: 157, endPoint x: 313, endPoint y: 163, distance: 449.9
click at [313, 163] on div "Section: Analysing arguments Could traditional companies make more profit if th…" at bounding box center [517, 233] width 637 height 310
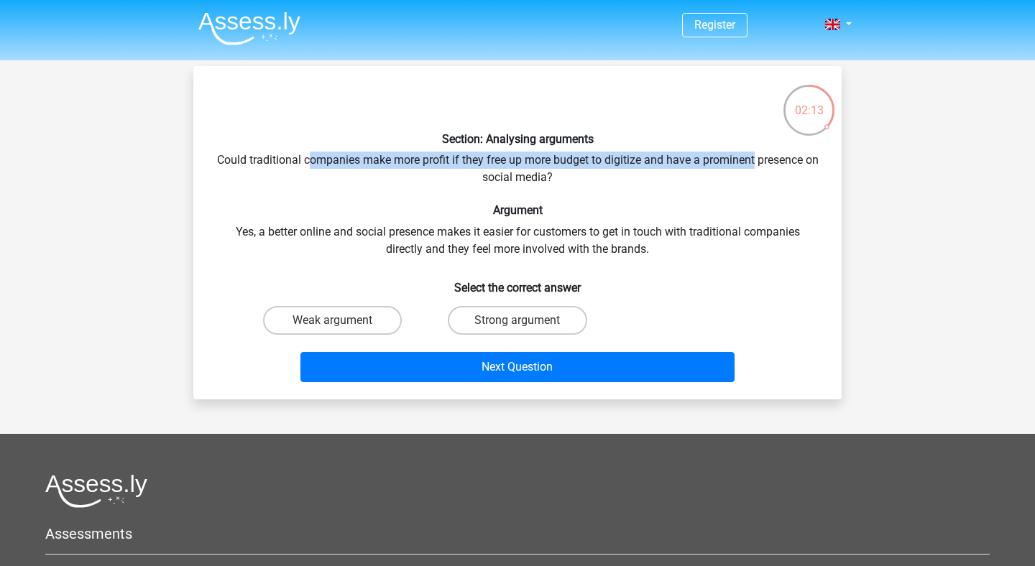
click at [313, 163] on div "Section: Analysing arguments Could traditional companies make more profit if th…" at bounding box center [517, 233] width 637 height 310
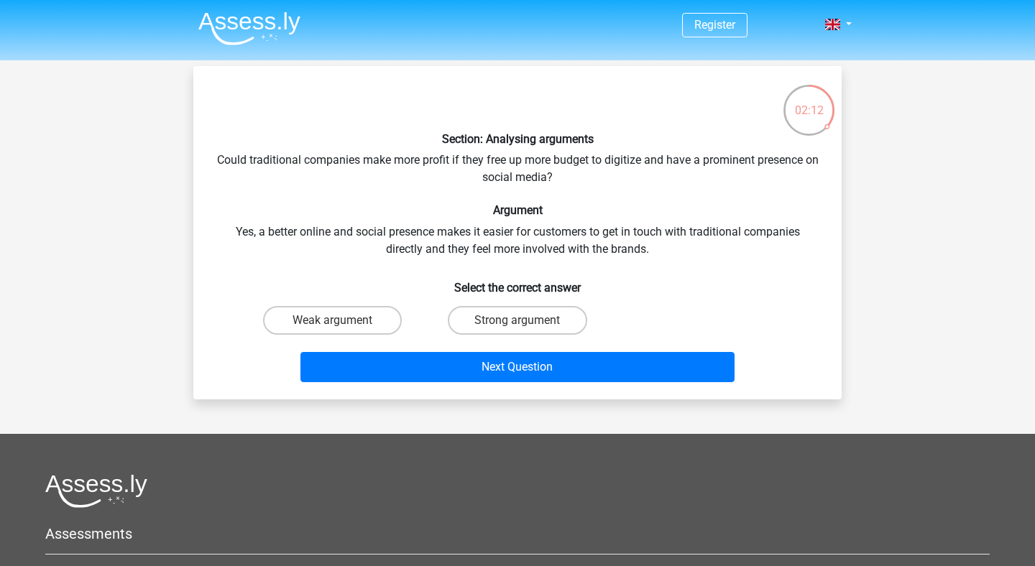
scroll to position [16, 0]
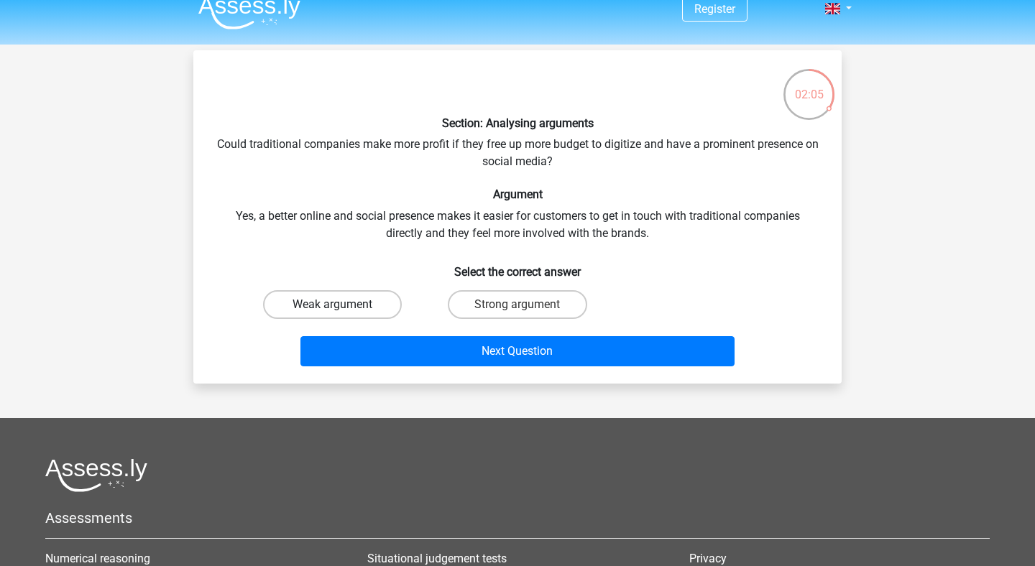
click at [349, 309] on label "Weak argument" at bounding box center [332, 304] width 139 height 29
click at [342, 309] on input "Weak argument" at bounding box center [337, 309] width 9 height 9
radio input "true"
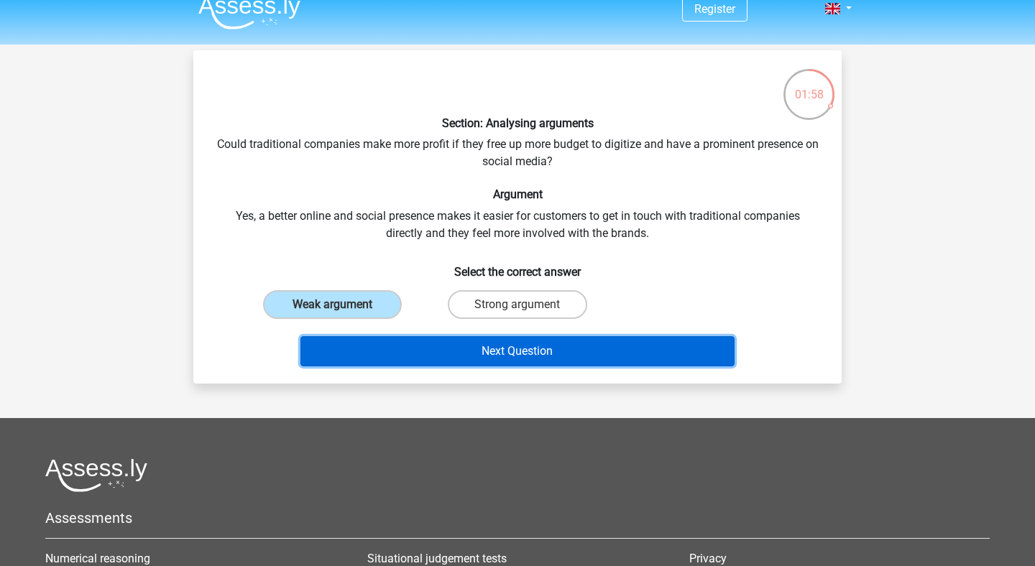
click at [526, 346] on button "Next Question" at bounding box center [517, 351] width 435 height 30
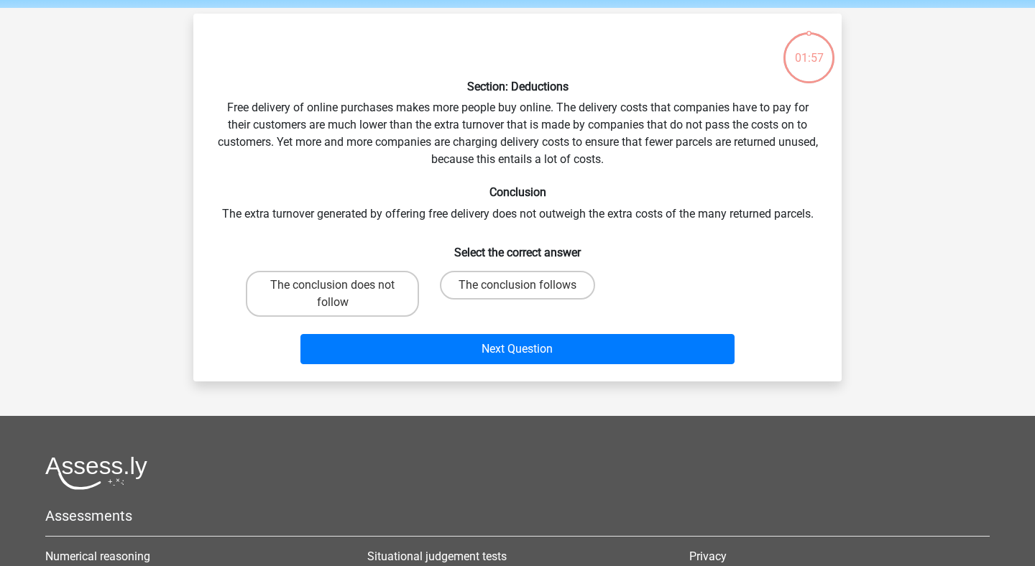
scroll to position [45, 0]
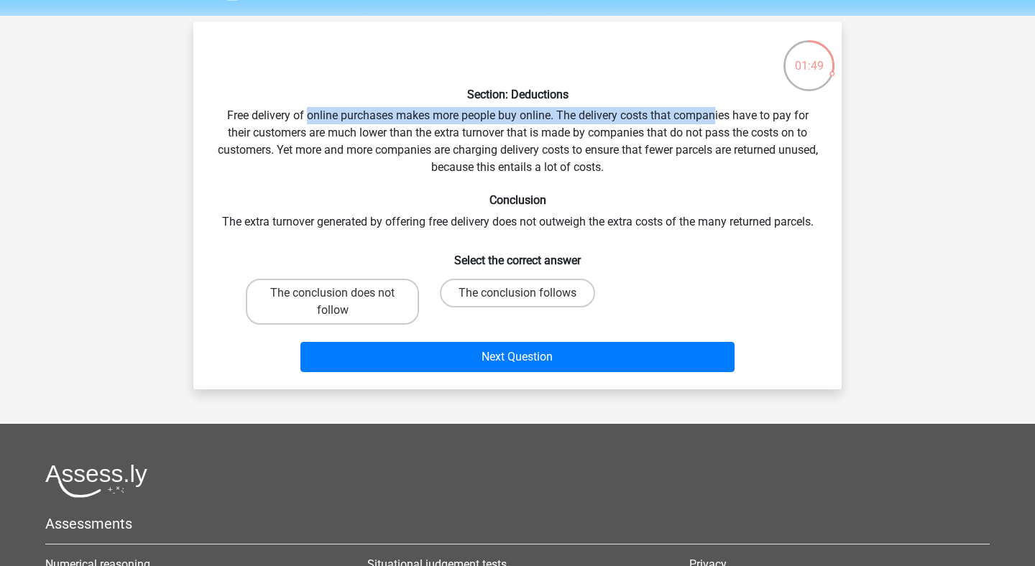
drag, startPoint x: 305, startPoint y: 116, endPoint x: 714, endPoint y: 117, distance: 408.9
click at [714, 117] on div "Section: Deductions Free delivery of online purchases makes more people buy onl…" at bounding box center [517, 205] width 637 height 345
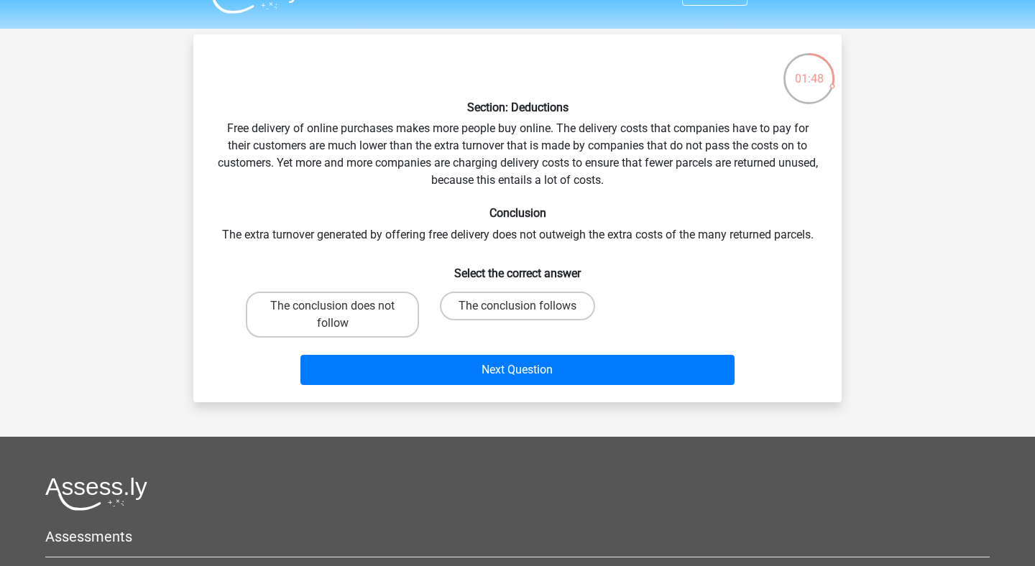
scroll to position [28, 0]
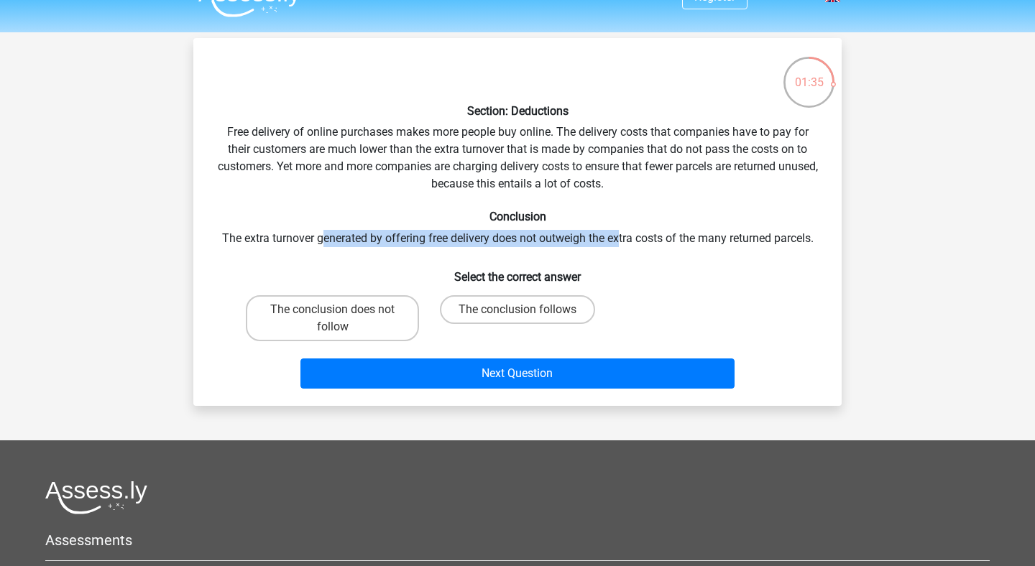
drag, startPoint x: 320, startPoint y: 237, endPoint x: 617, endPoint y: 235, distance: 297.5
click at [620, 235] on div "Section: Deductions Free delivery of online purchases makes more people buy onl…" at bounding box center [517, 222] width 637 height 345
click at [617, 235] on div "Section: Deductions Free delivery of online purchases makes more people buy onl…" at bounding box center [517, 222] width 637 height 345
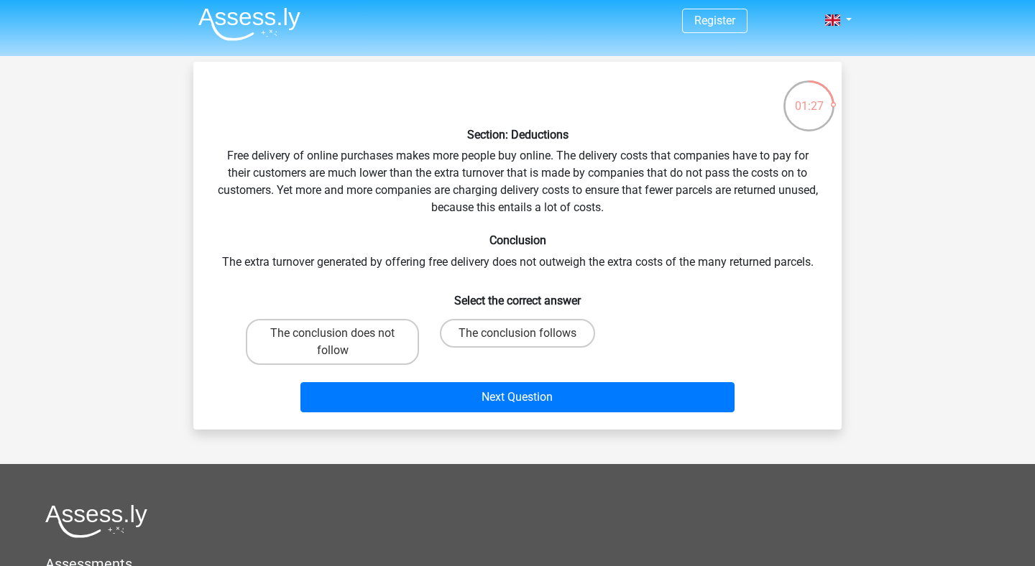
scroll to position [0, 0]
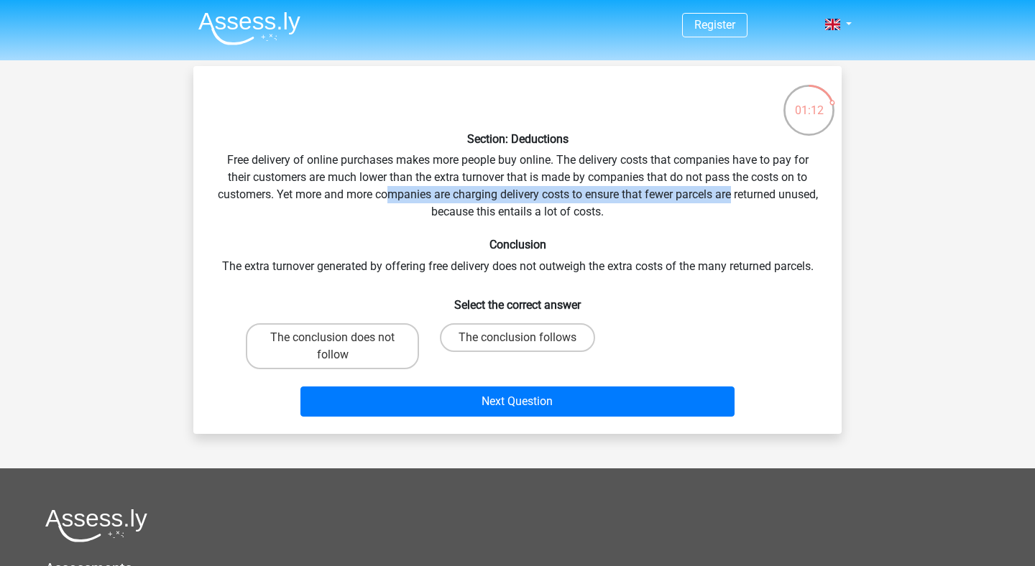
drag, startPoint x: 752, startPoint y: 198, endPoint x: 412, endPoint y: 195, distance: 340.7
click at [412, 195] on div "Section: Deductions Free delivery of online purchases makes more people buy onl…" at bounding box center [517, 250] width 637 height 345
drag, startPoint x: 490, startPoint y: 188, endPoint x: 734, endPoint y: 189, distance: 243.6
click at [734, 189] on div "Section: Deductions Free delivery of online purchases makes more people buy onl…" at bounding box center [517, 250] width 637 height 345
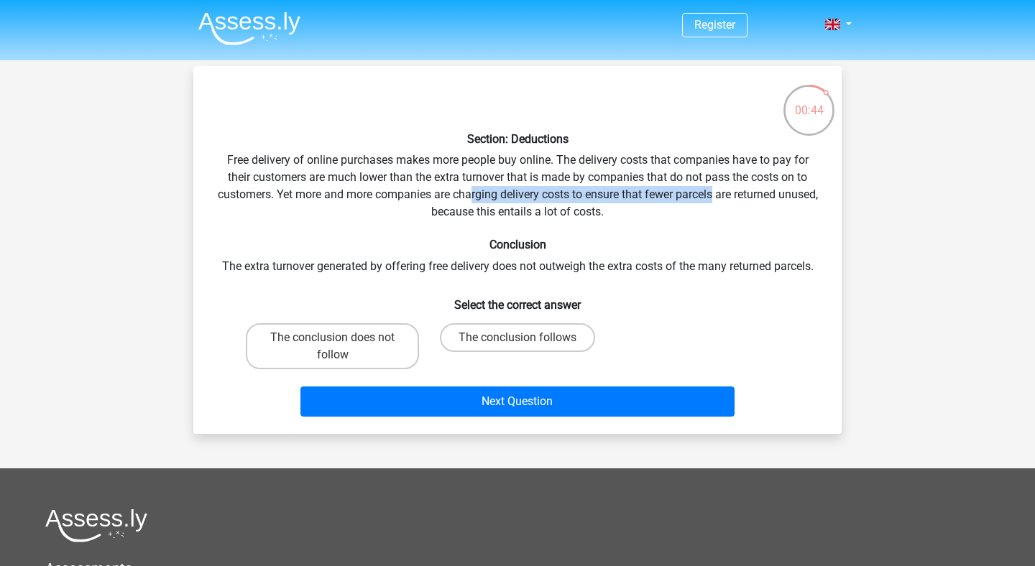
click at [734, 189] on div "Section: Deductions Free delivery of online purchases makes more people buy onl…" at bounding box center [517, 250] width 637 height 345
click at [372, 345] on label "The conclusion does not follow" at bounding box center [332, 346] width 173 height 46
click at [342, 345] on input "The conclusion does not follow" at bounding box center [337, 342] width 9 height 9
radio input "true"
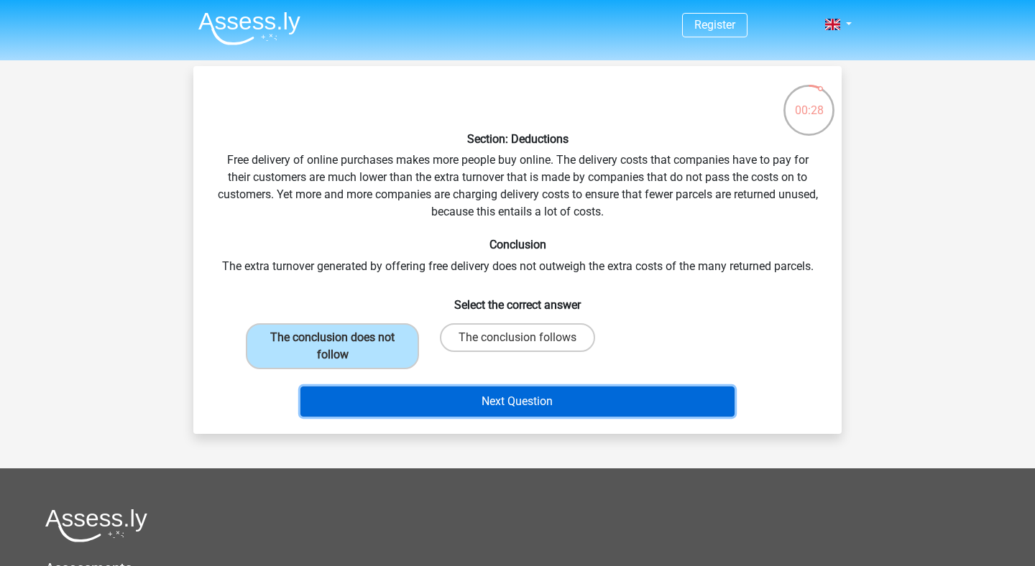
click at [522, 397] on button "Next Question" at bounding box center [517, 402] width 435 height 30
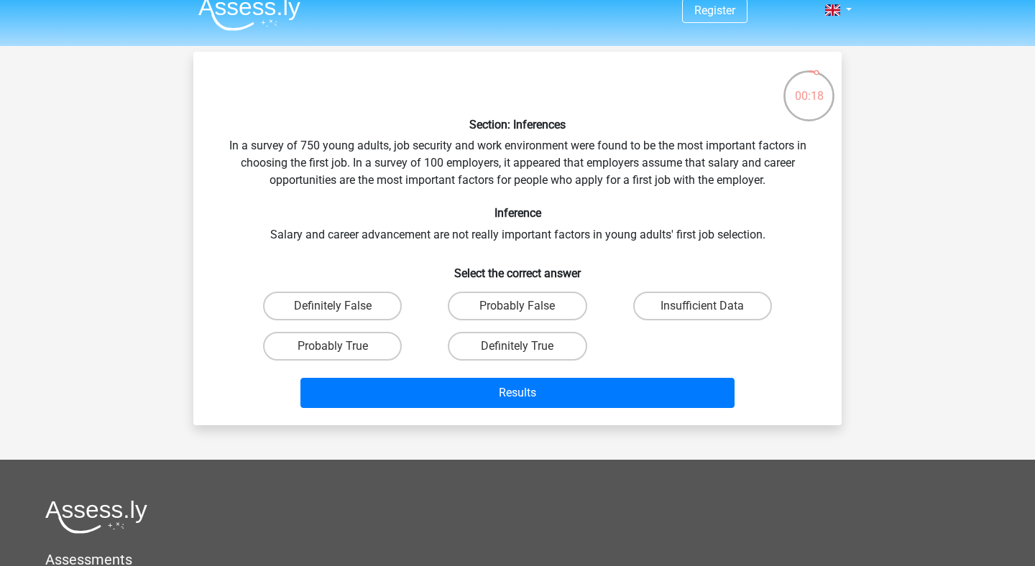
scroll to position [11, 0]
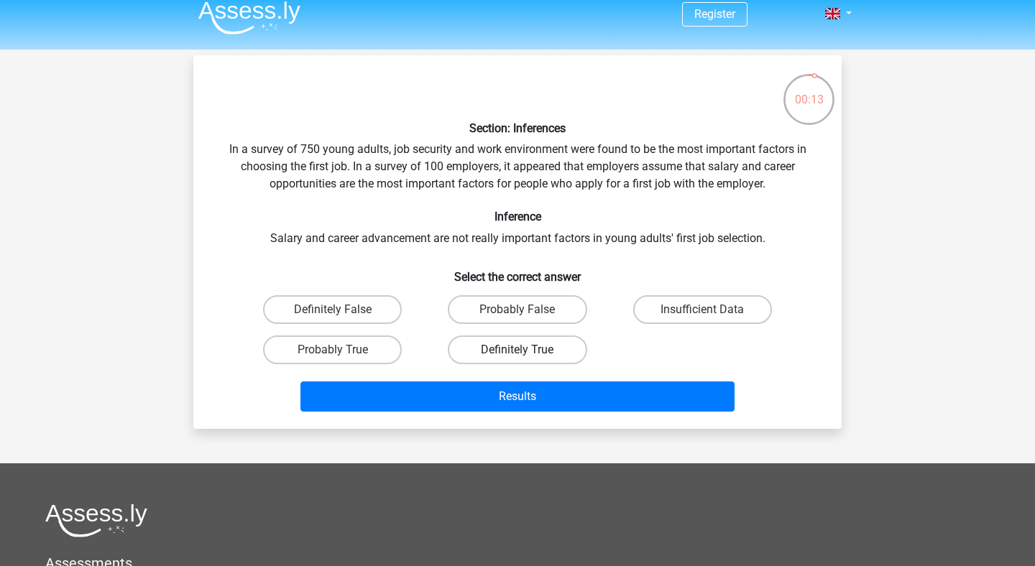
click at [558, 346] on label "Definitely True" at bounding box center [517, 350] width 139 height 29
click at [527, 350] on input "Definitely True" at bounding box center [521, 354] width 9 height 9
radio input "true"
click at [368, 305] on label "Definitely False" at bounding box center [332, 309] width 139 height 29
click at [342, 310] on input "Definitely False" at bounding box center [337, 314] width 9 height 9
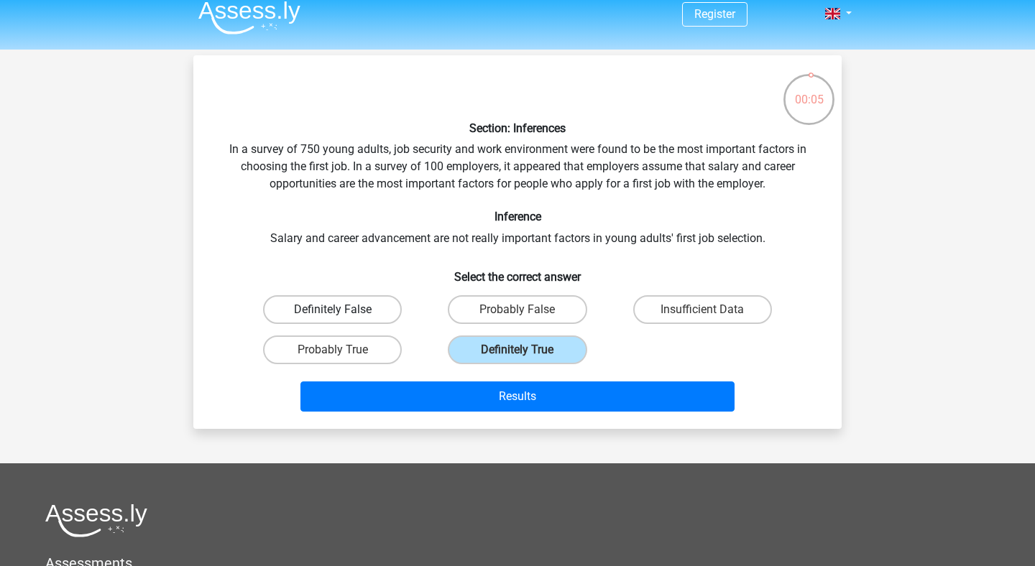
radio input "true"
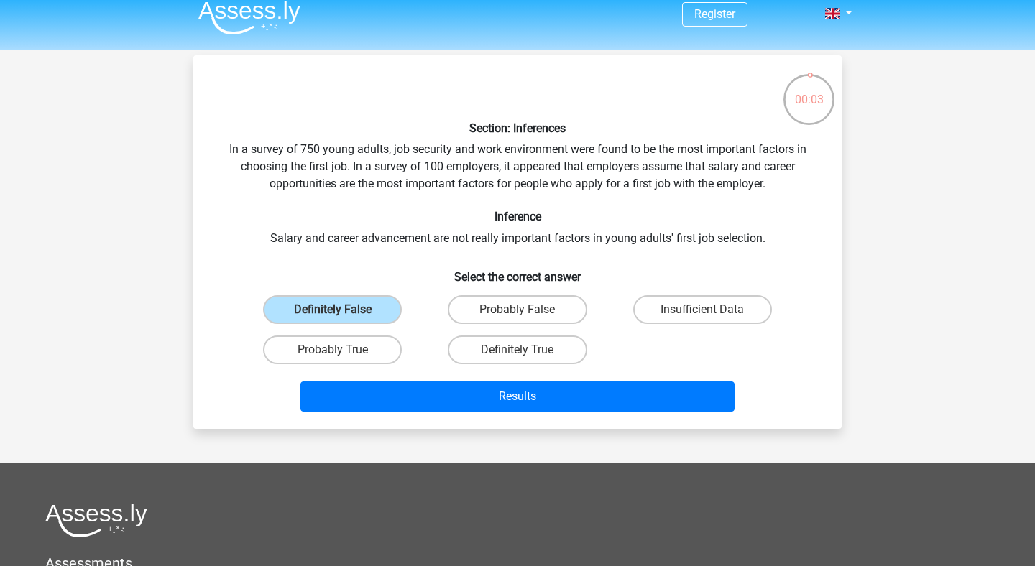
click at [520, 310] on input "Probably False" at bounding box center [521, 314] width 9 height 9
radio input "true"
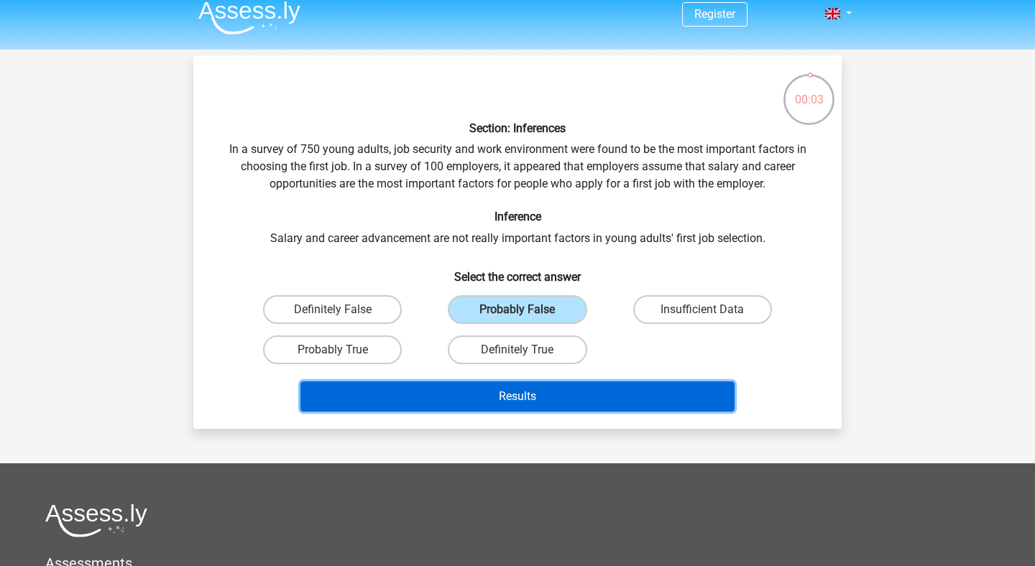
click at [505, 386] on button "Results" at bounding box center [517, 397] width 435 height 30
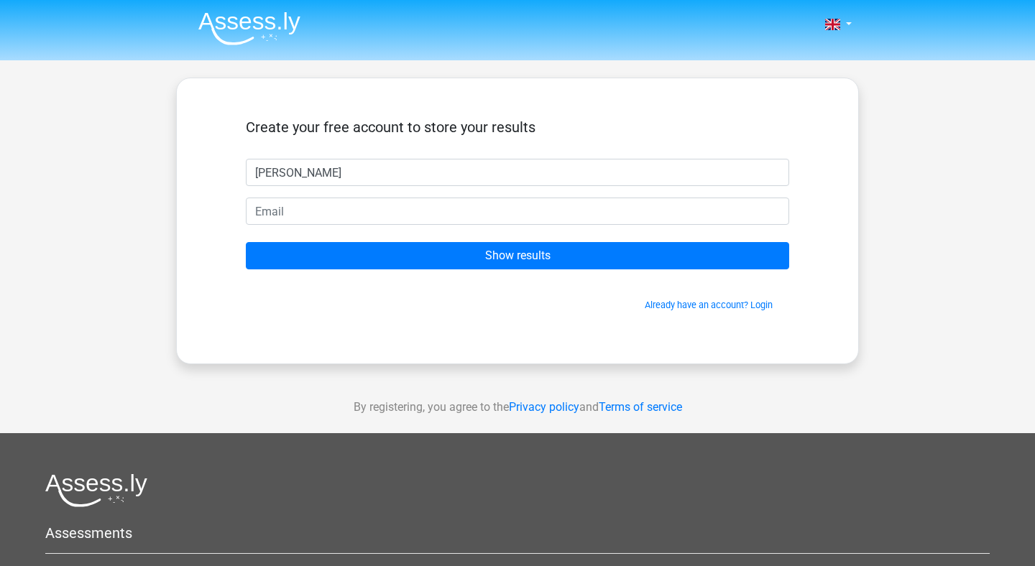
type input "thomas"
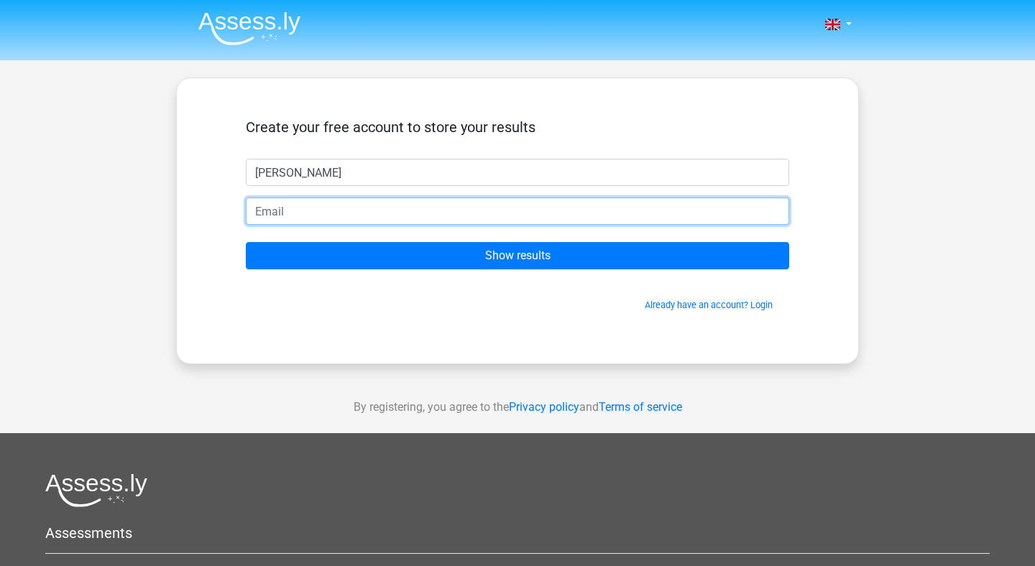
click at [491, 219] on input "email" at bounding box center [517, 211] width 543 height 27
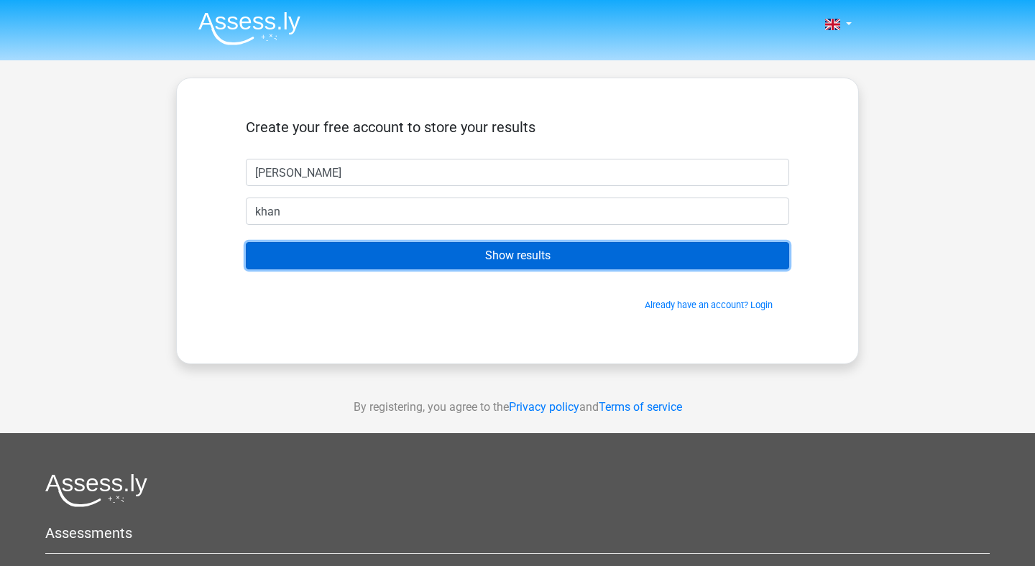
click at [510, 259] on input "Show results" at bounding box center [517, 255] width 543 height 27
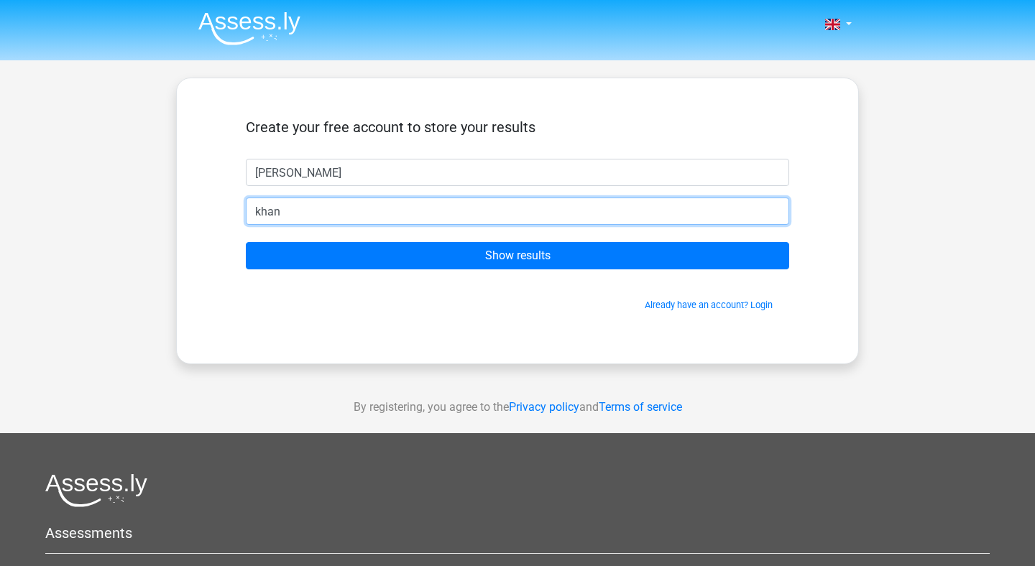
click at [487, 221] on input "khan" at bounding box center [517, 211] width 543 height 27
type input "k"
type input "[PERSON_NAME][EMAIL_ADDRESS][PERSON_NAME][DOMAIN_NAME]"
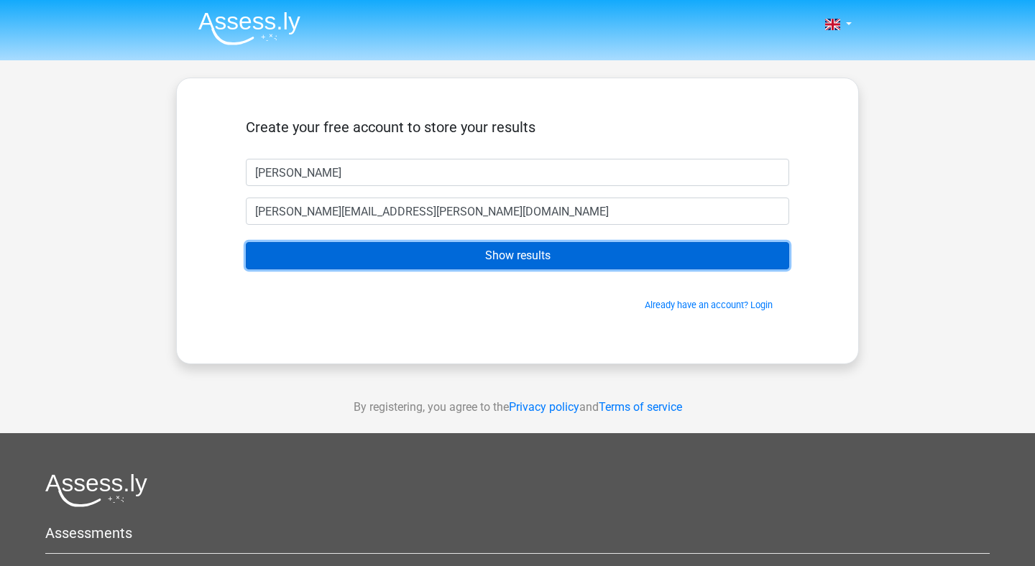
click at [388, 259] on input "Show results" at bounding box center [517, 255] width 543 height 27
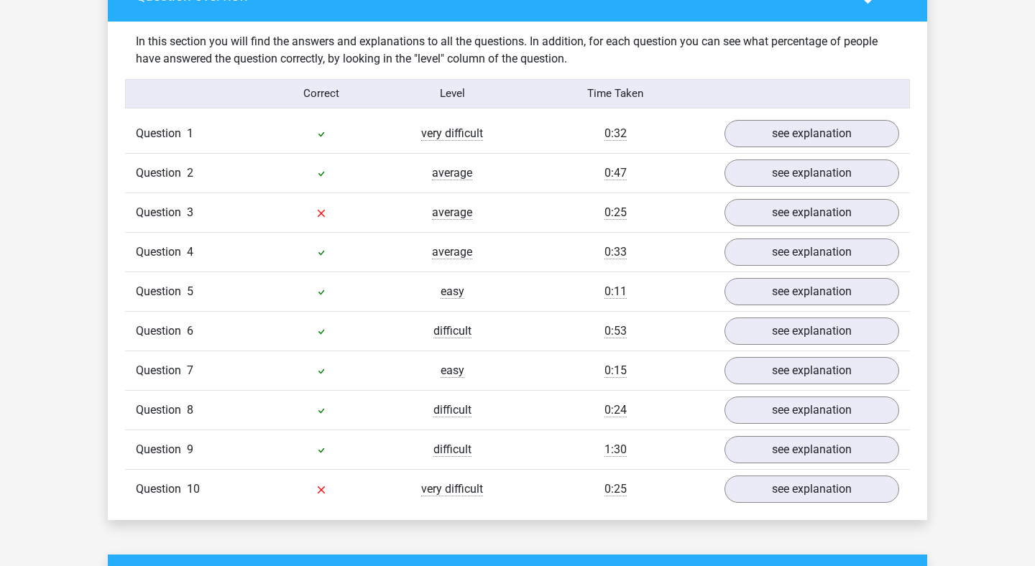
scroll to position [1105, 0]
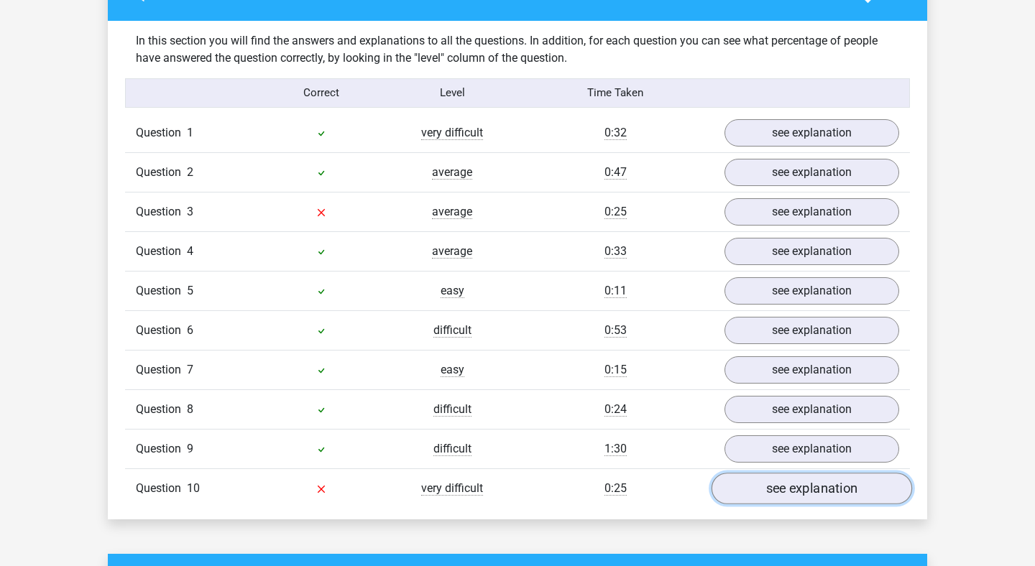
click at [771, 479] on link "see explanation" at bounding box center [811, 489] width 201 height 32
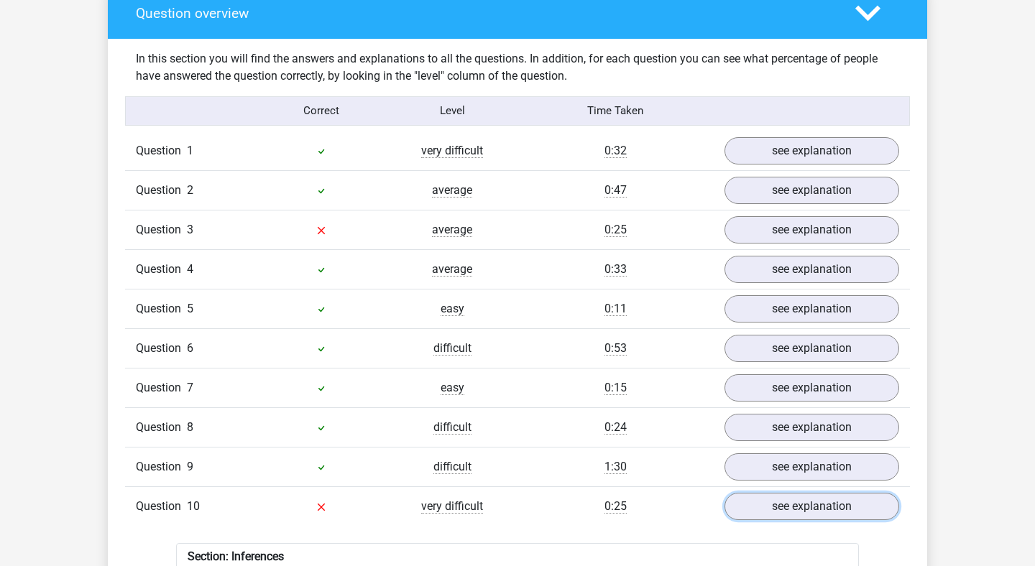
scroll to position [1078, 0]
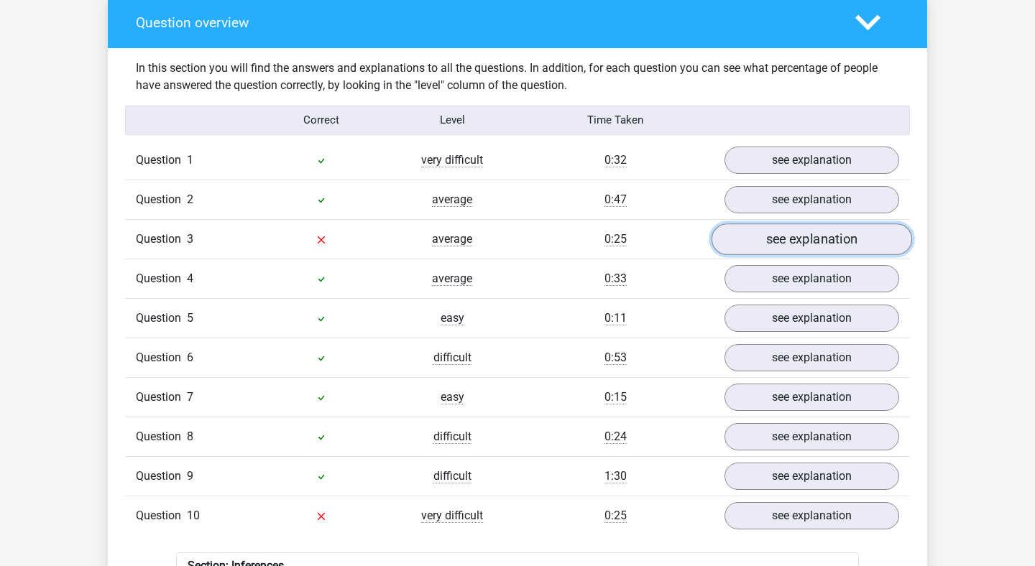
click at [749, 236] on link "see explanation" at bounding box center [811, 239] width 201 height 32
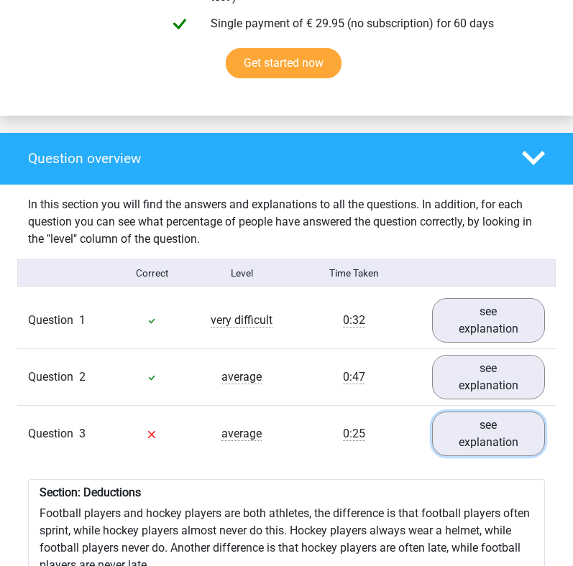
scroll to position [954, 0]
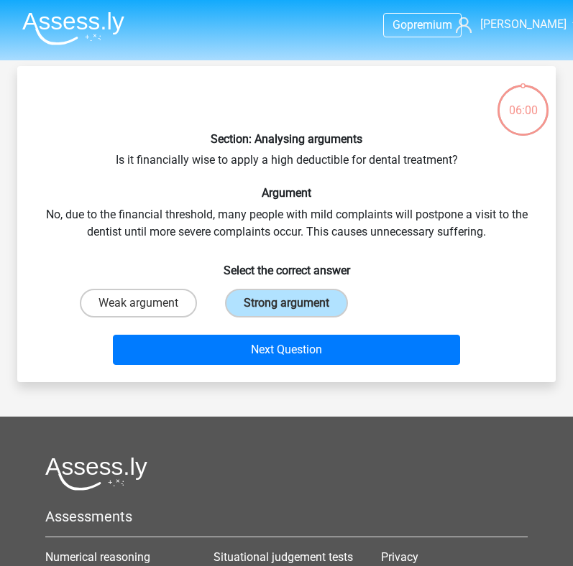
scroll to position [11, 0]
